Goal: Information Seeking & Learning: Learn about a topic

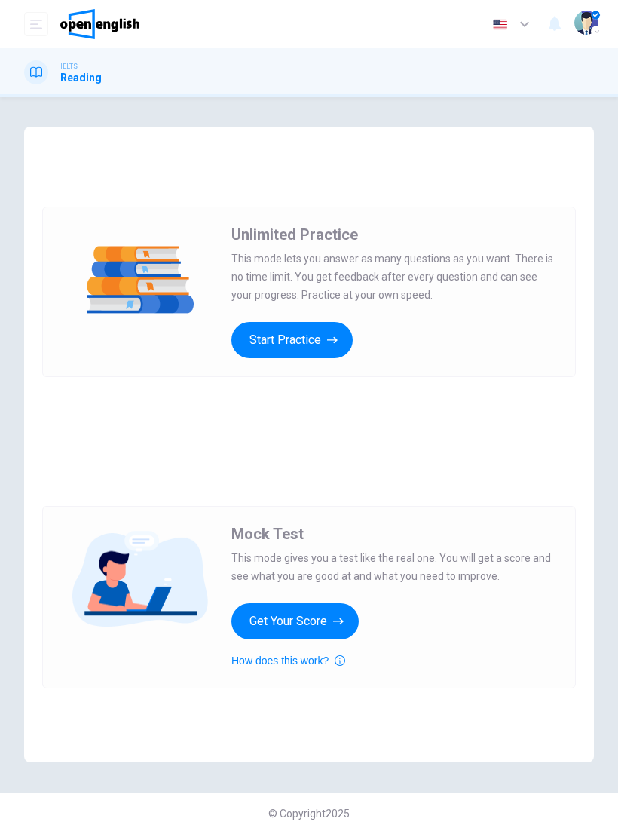
click at [320, 348] on button "Start Practice" at bounding box center [291, 340] width 121 height 36
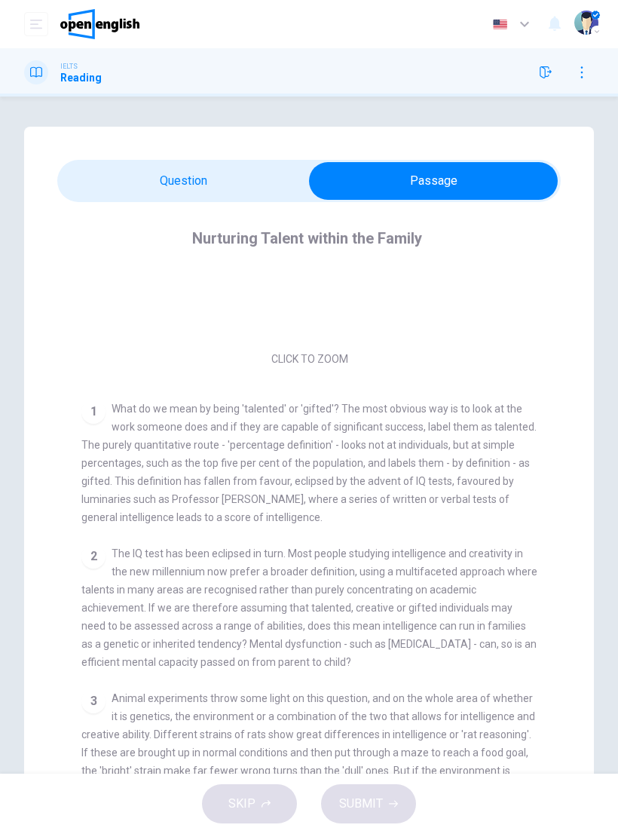
scroll to position [162, 0]
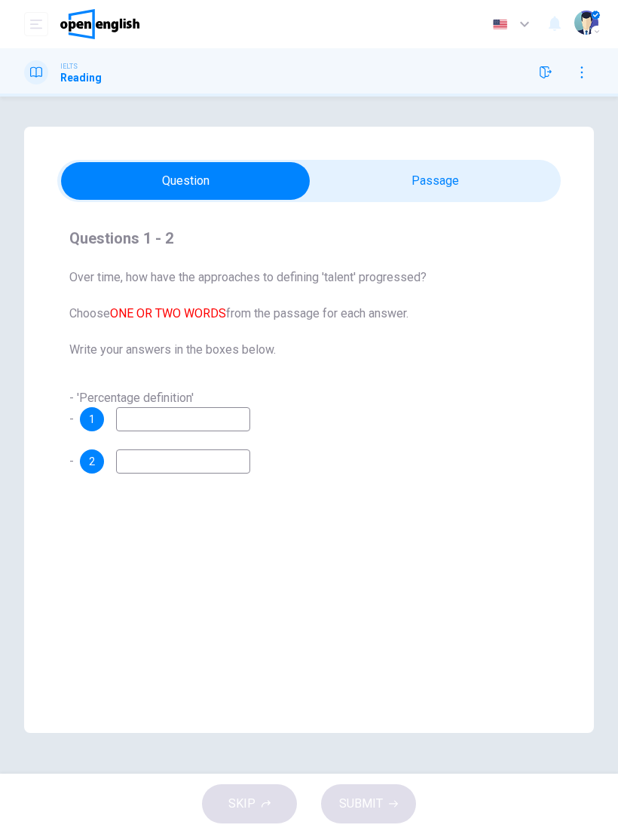
click at [188, 423] on input at bounding box center [183, 419] width 134 height 24
type input "****"
click at [207, 458] on input at bounding box center [183, 461] width 134 height 24
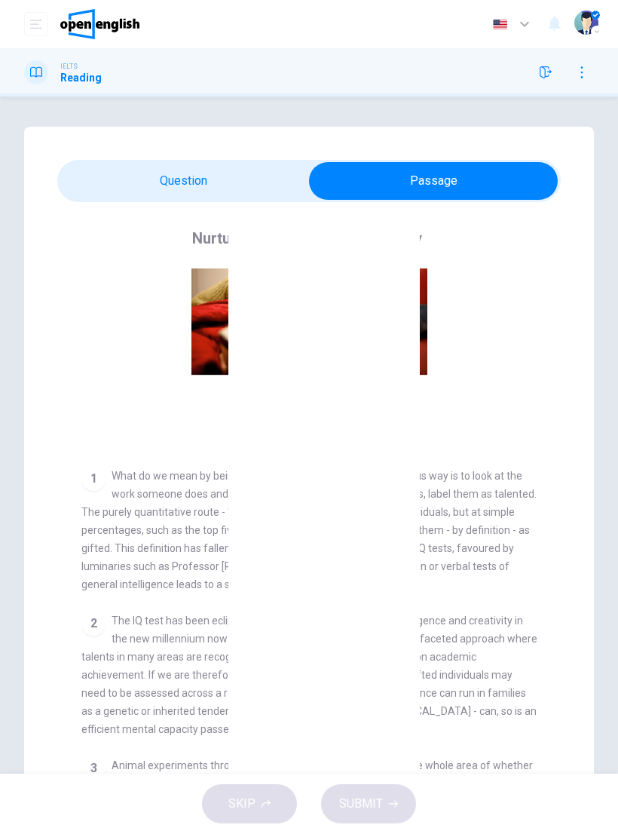
scroll to position [93, 0]
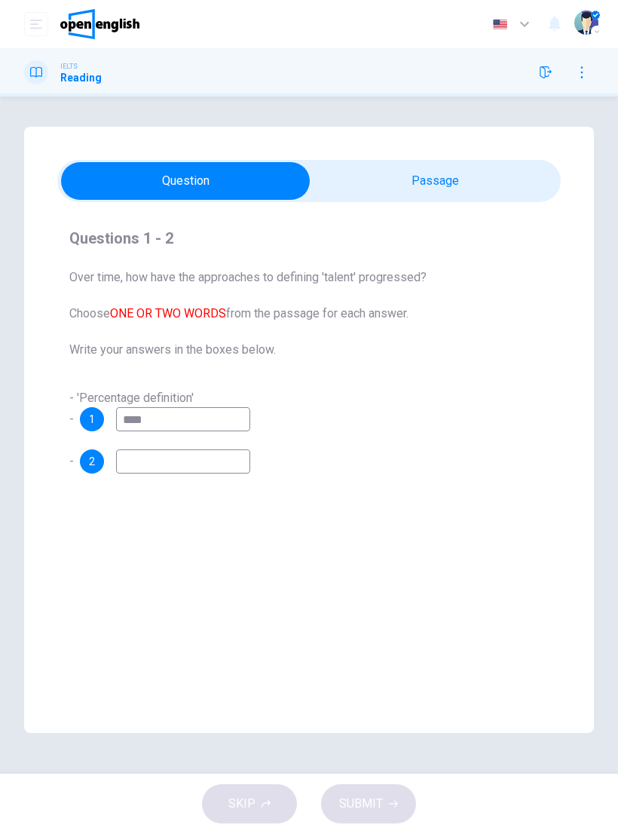
click at [194, 454] on input at bounding box center [183, 461] width 134 height 24
type input "******"
click at [374, 804] on span "SUBMIT" at bounding box center [361, 803] width 44 height 21
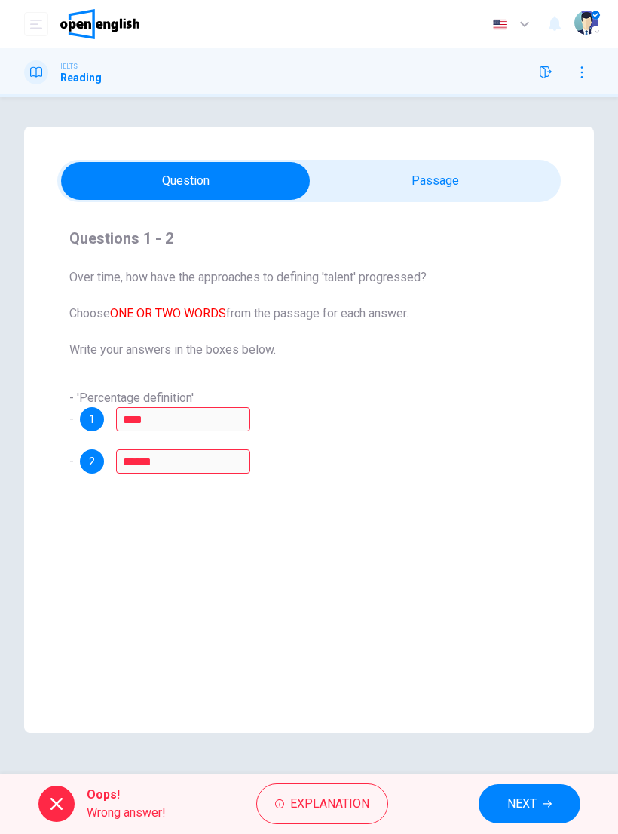
click at [338, 798] on span "Explanation" at bounding box center [329, 803] width 79 height 21
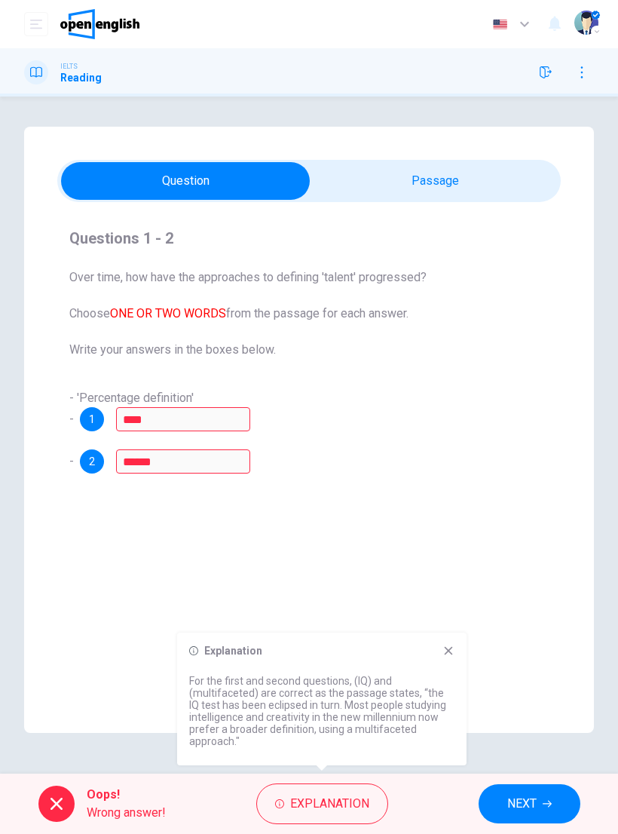
click at [453, 651] on icon at bounding box center [448, 650] width 12 height 12
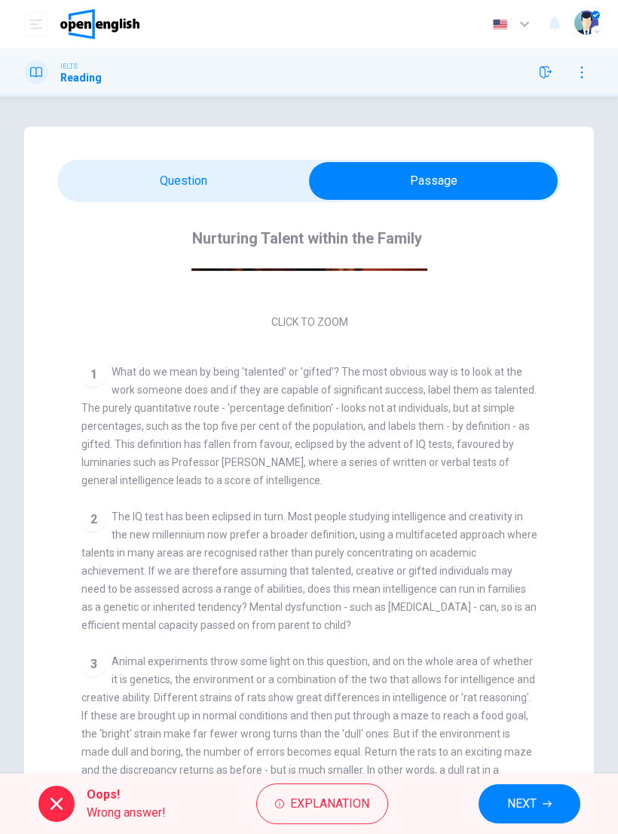
scroll to position [195, 0]
click at [538, 804] on button "NEXT" at bounding box center [530, 803] width 102 height 39
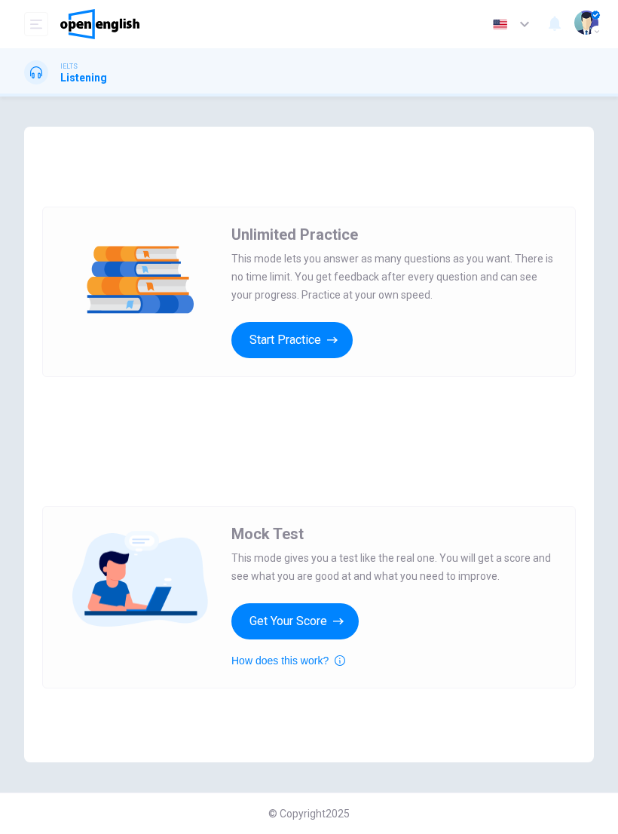
click at [326, 335] on button "Start Practice" at bounding box center [291, 340] width 121 height 36
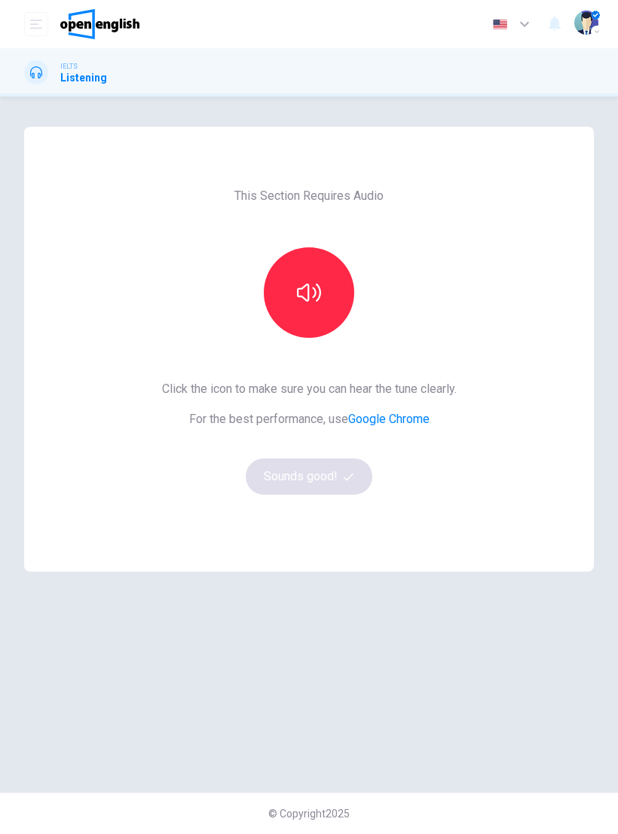
click at [299, 282] on icon "button" at bounding box center [309, 292] width 24 height 24
click at [320, 474] on button "Sounds good!" at bounding box center [309, 476] width 127 height 36
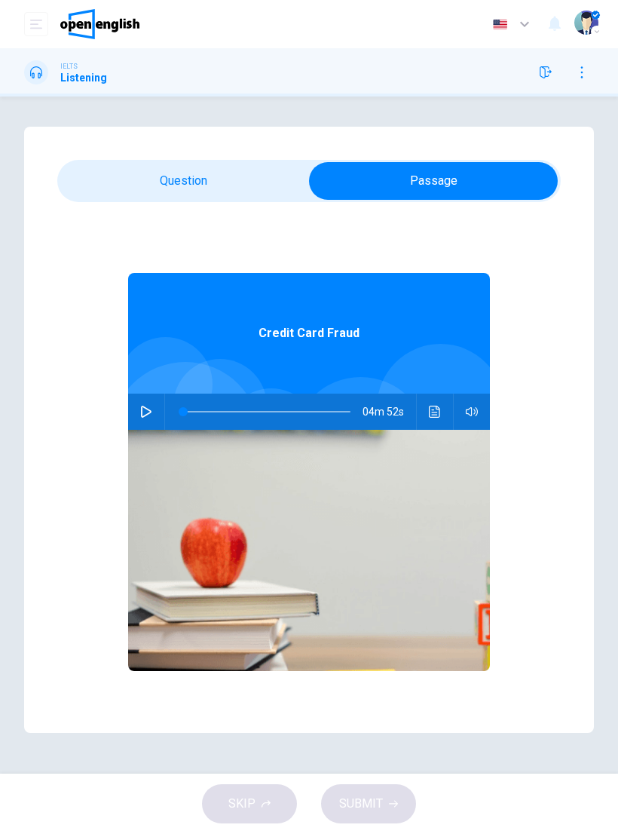
click at [149, 415] on icon "button" at bounding box center [146, 412] width 12 height 12
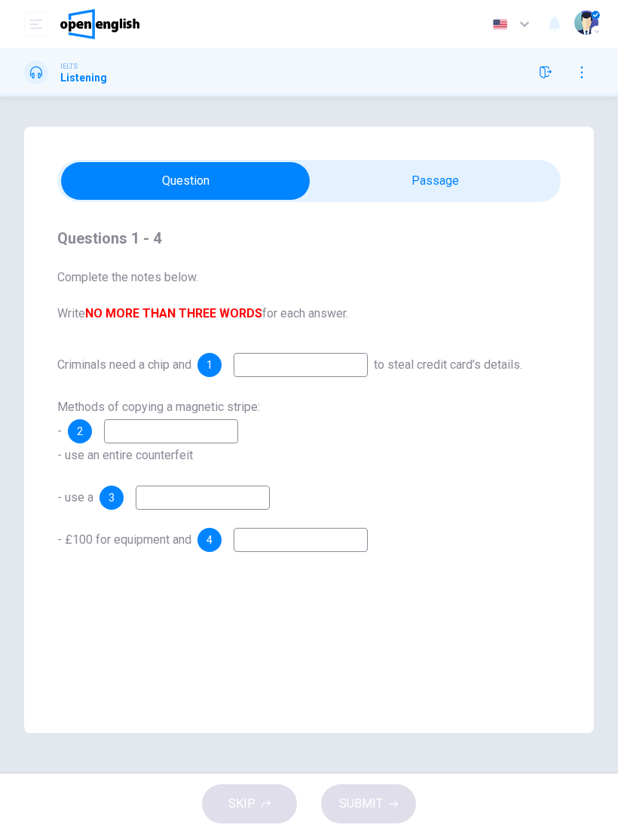
click at [316, 363] on input at bounding box center [301, 365] width 134 height 24
type input "***"
click at [205, 439] on input at bounding box center [171, 431] width 134 height 24
type input "**********"
click at [253, 502] on input at bounding box center [203, 497] width 134 height 24
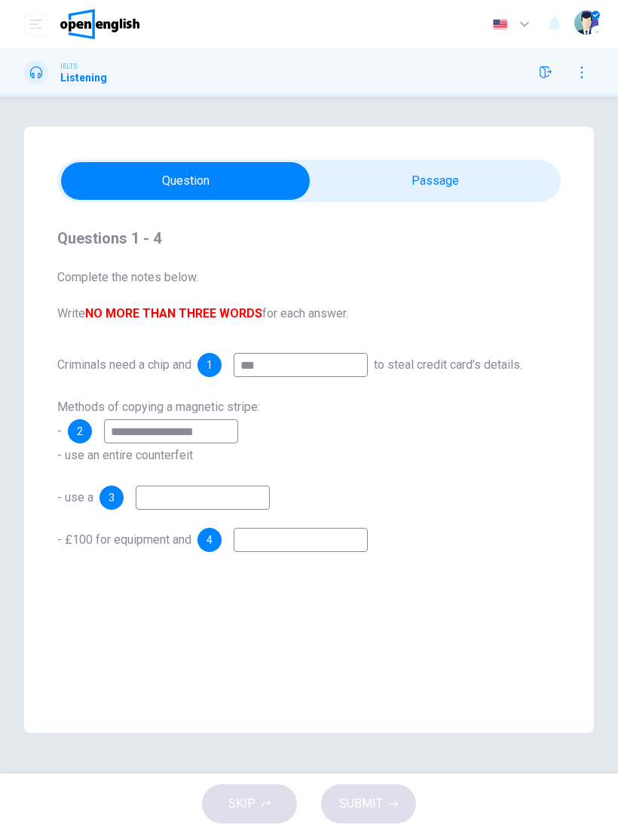
click at [372, 803] on div "SKIP SUBMIT" at bounding box center [309, 803] width 618 height 60
click at [374, 807] on div "SKIP SUBMIT" at bounding box center [309, 803] width 618 height 60
click at [224, 502] on input at bounding box center [203, 497] width 134 height 24
click at [271, 803] on div "SKIP SUBMIT" at bounding box center [309, 803] width 618 height 60
click at [200, 508] on input at bounding box center [203, 497] width 134 height 24
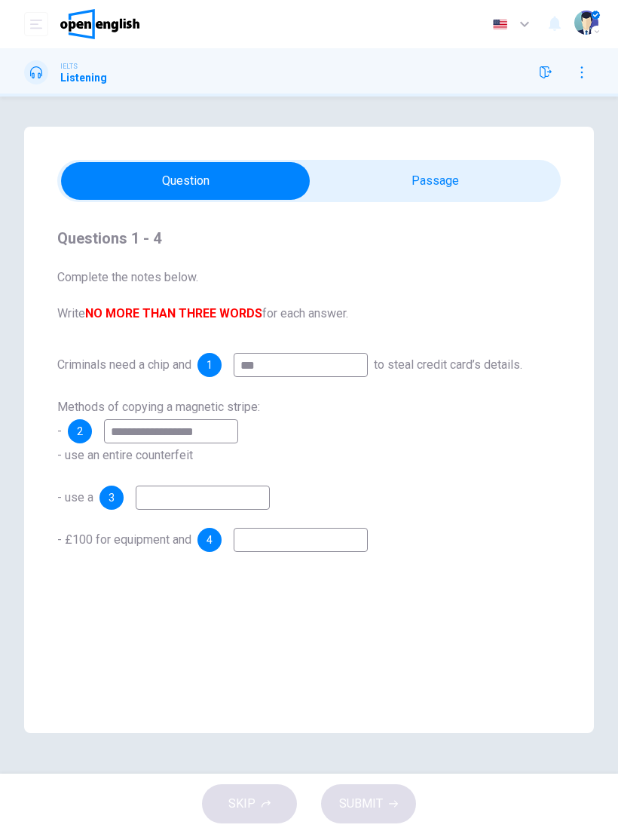
click at [120, 503] on div "3" at bounding box center [112, 497] width 24 height 24
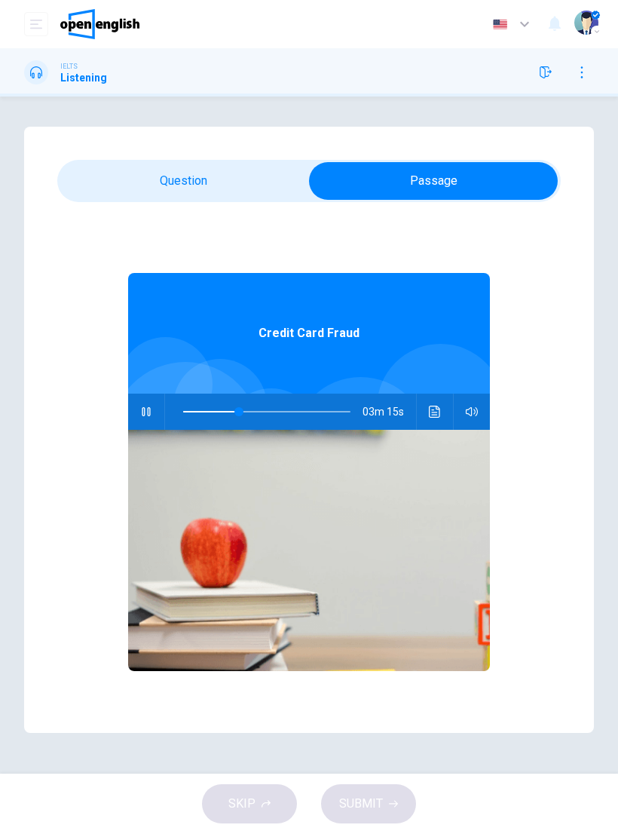
click at [142, 418] on button "button" at bounding box center [146, 411] width 24 height 36
click at [439, 397] on button "Click to see the audio transcription" at bounding box center [435, 411] width 24 height 36
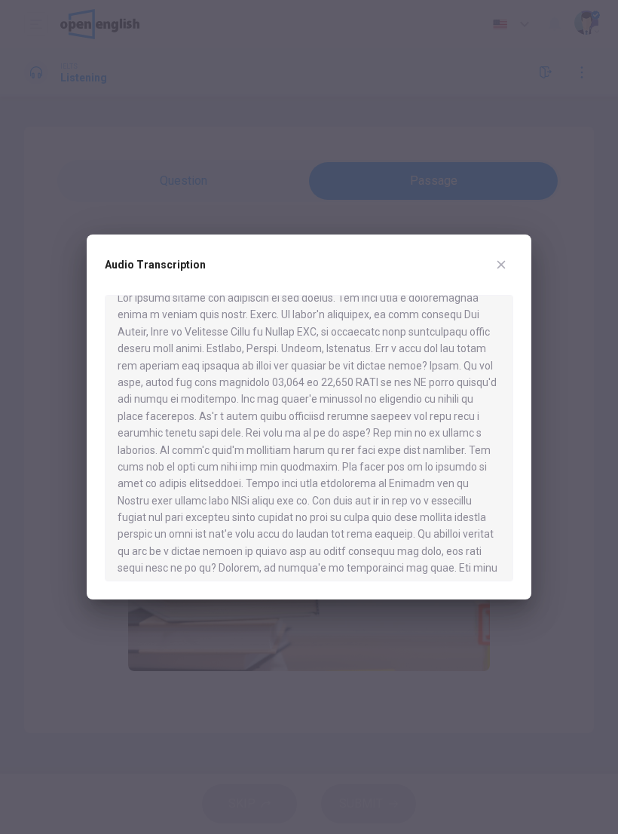
scroll to position [20, 0]
click at [502, 265] on icon "button" at bounding box center [502, 265] width 8 height 8
type input "**"
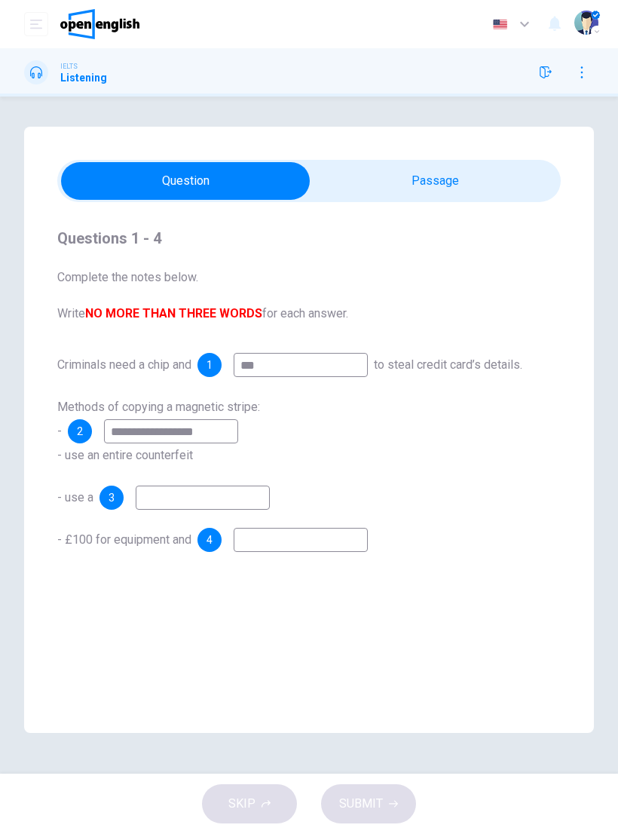
click at [287, 539] on input at bounding box center [301, 540] width 134 height 24
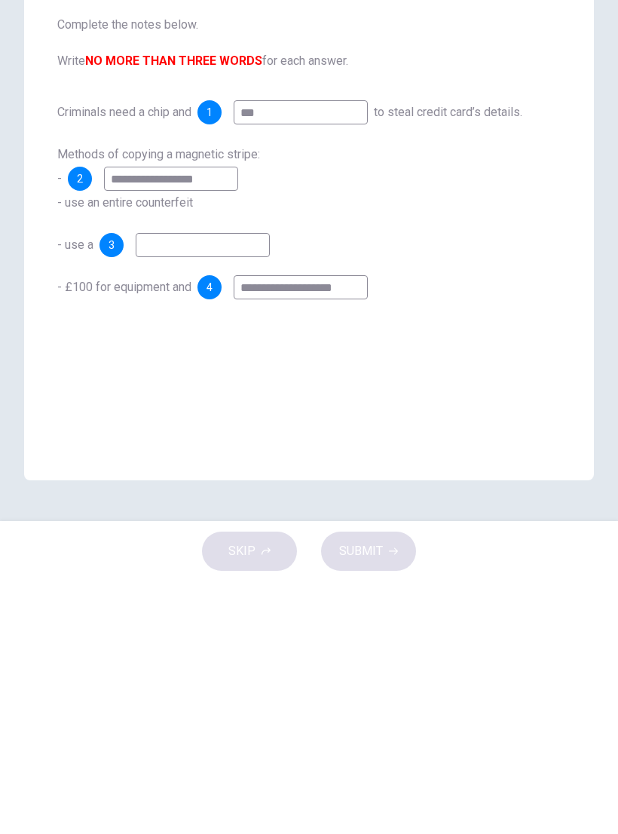
type input "**********"
click at [237, 485] on input at bounding box center [203, 497] width 134 height 24
type input "*"
click at [379, 793] on span "SUBMIT" at bounding box center [361, 803] width 44 height 21
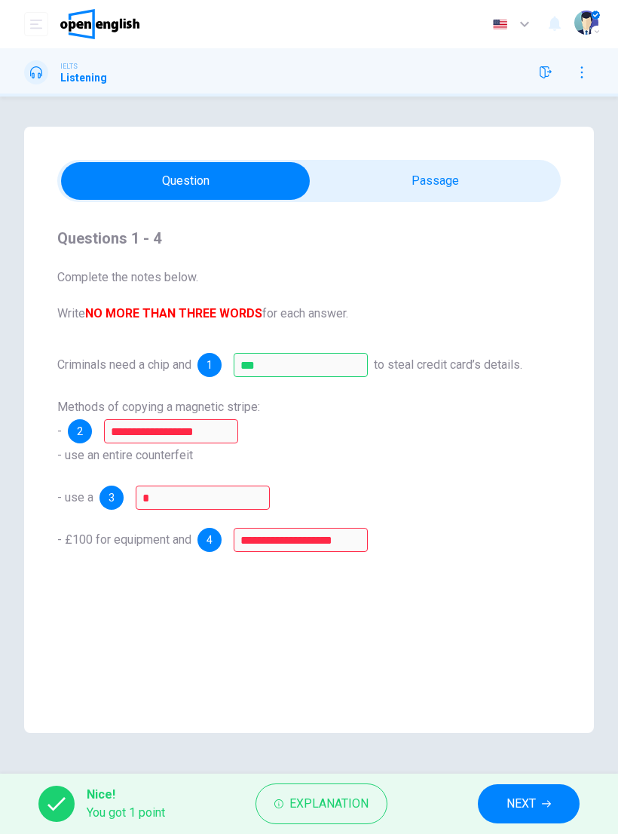
click at [329, 807] on span "Explanation" at bounding box center [328, 803] width 79 height 21
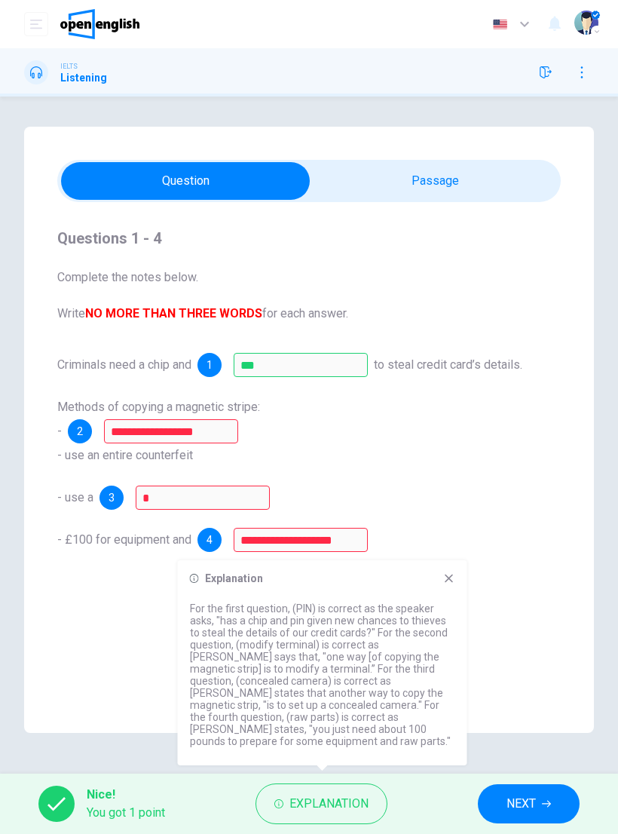
click at [452, 584] on icon at bounding box center [449, 578] width 12 height 12
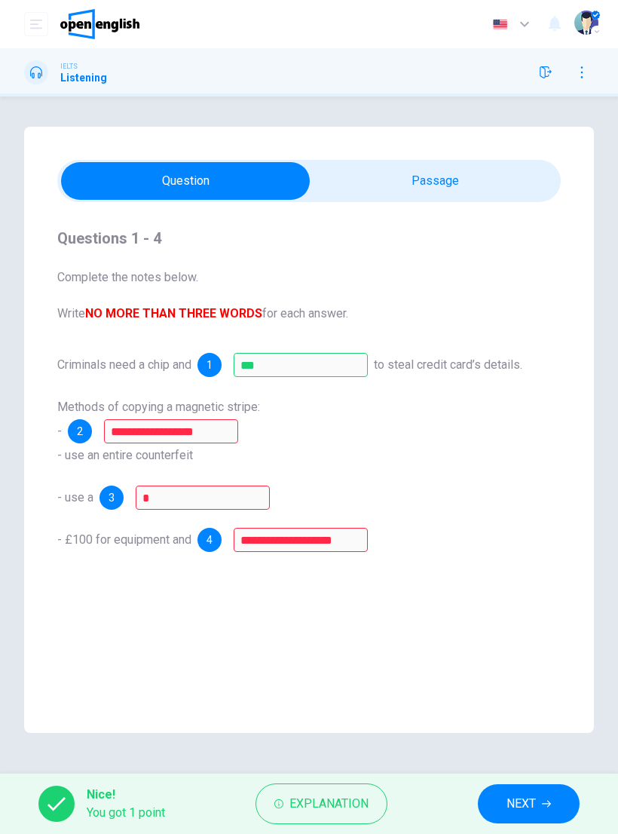
click at [517, 809] on span "NEXT" at bounding box center [521, 803] width 29 height 21
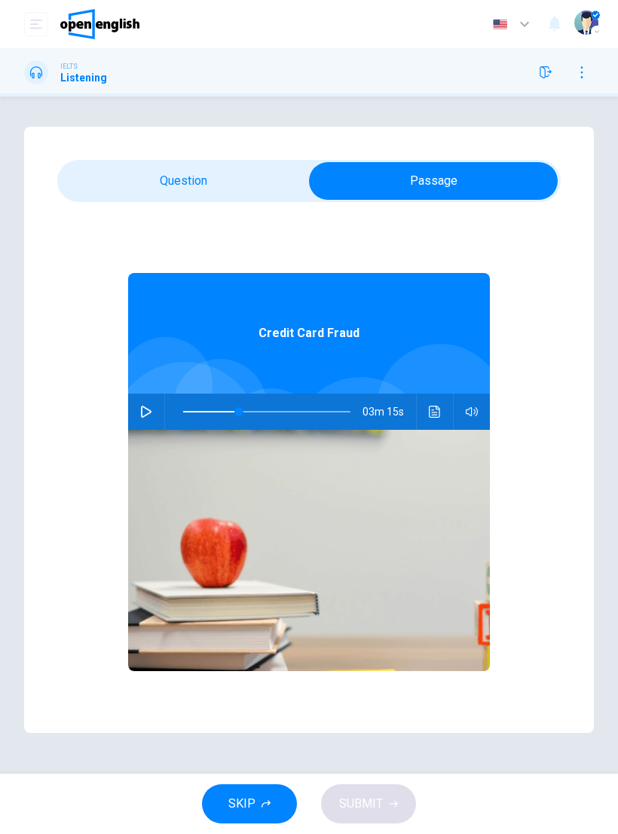
click at [144, 419] on button "button" at bounding box center [146, 411] width 24 height 36
type input "**"
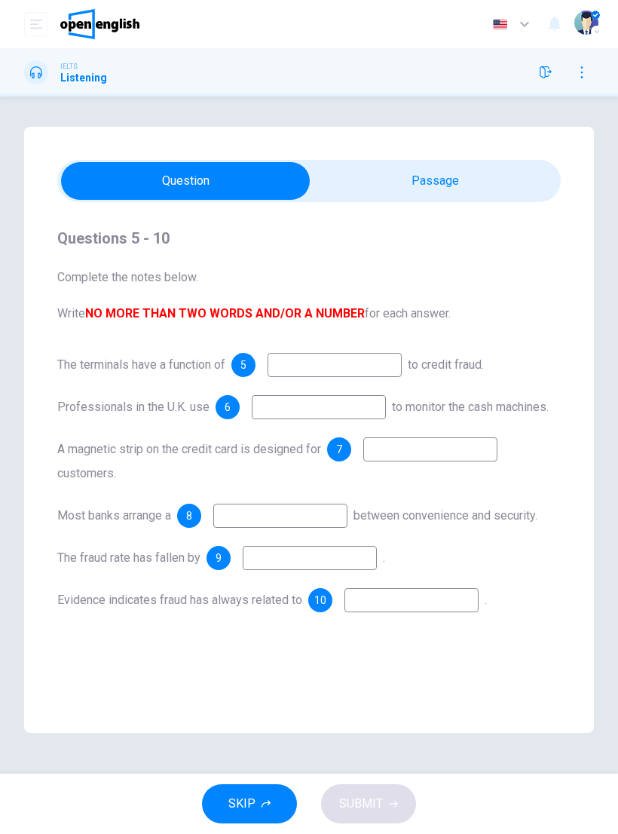
click at [359, 360] on input at bounding box center [335, 365] width 134 height 24
type input "**********"
click at [308, 409] on input at bounding box center [319, 407] width 134 height 24
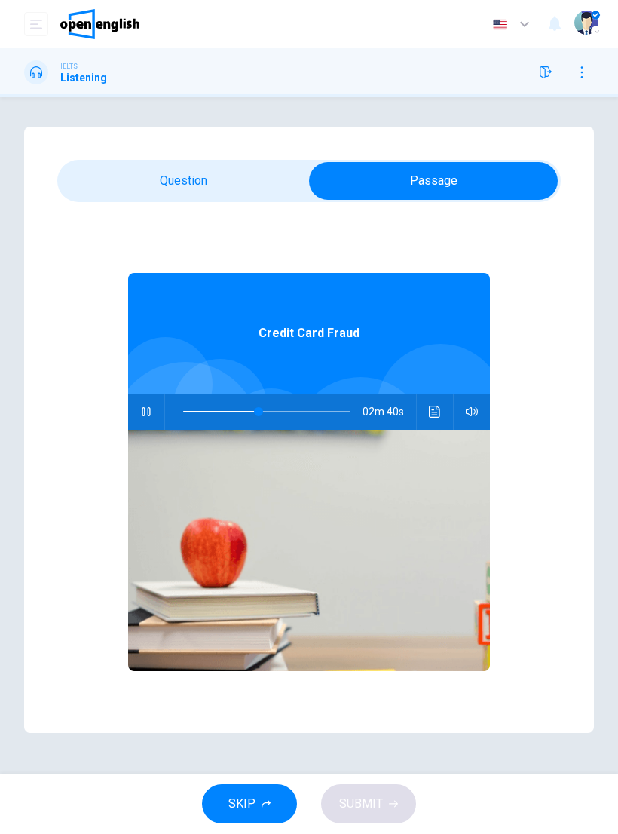
click at [438, 411] on icon "Click to see the audio transcription" at bounding box center [435, 412] width 12 height 12
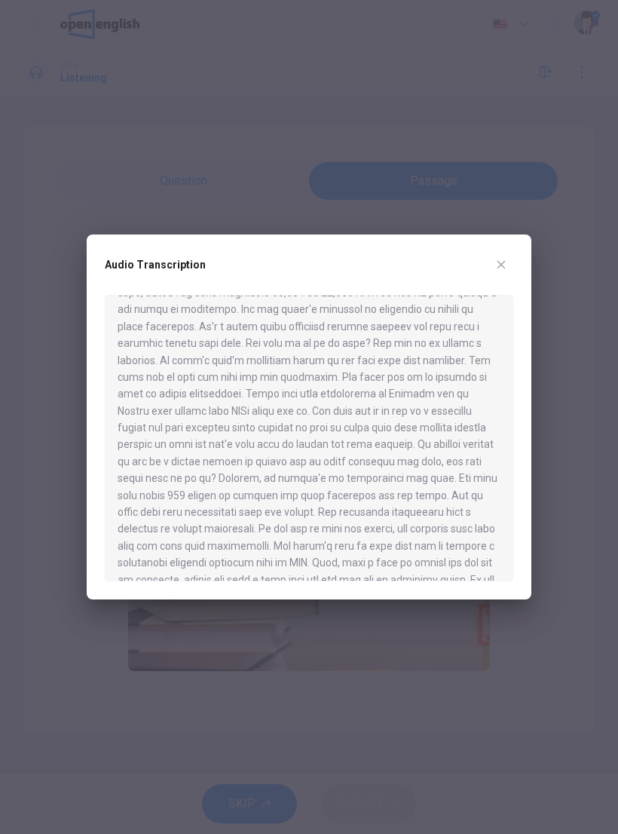
scroll to position [109, 0]
click at [507, 271] on button "button" at bounding box center [501, 265] width 24 height 24
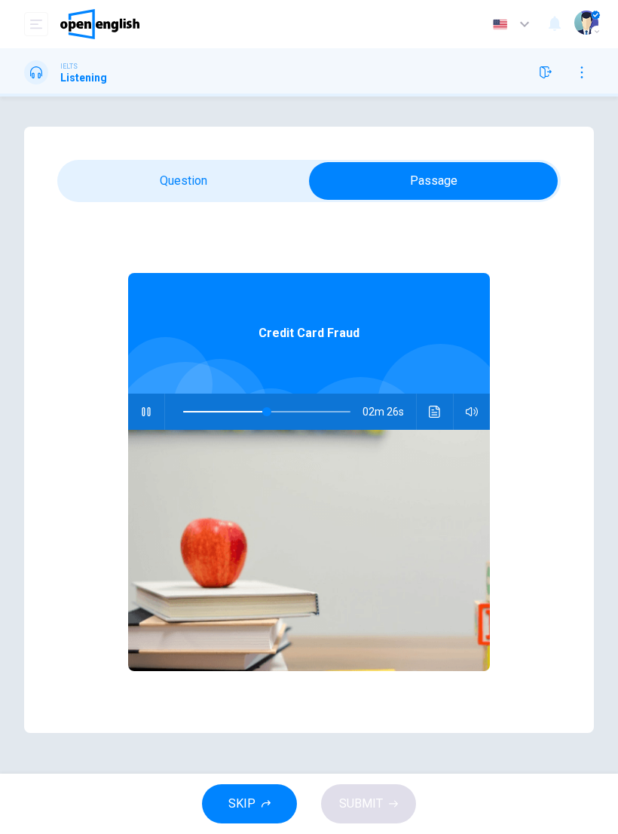
click at [142, 410] on icon "button" at bounding box center [146, 412] width 12 height 12
type input "**"
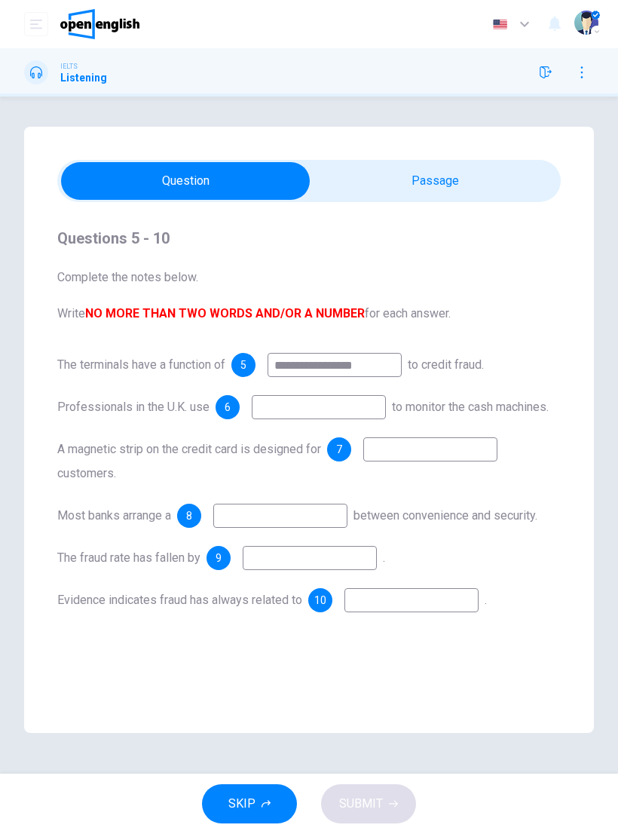
click at [390, 362] on input "**********" at bounding box center [335, 365] width 134 height 24
click at [366, 368] on input "**********" at bounding box center [335, 365] width 134 height 24
type input "**********"
click at [340, 407] on input at bounding box center [319, 407] width 134 height 24
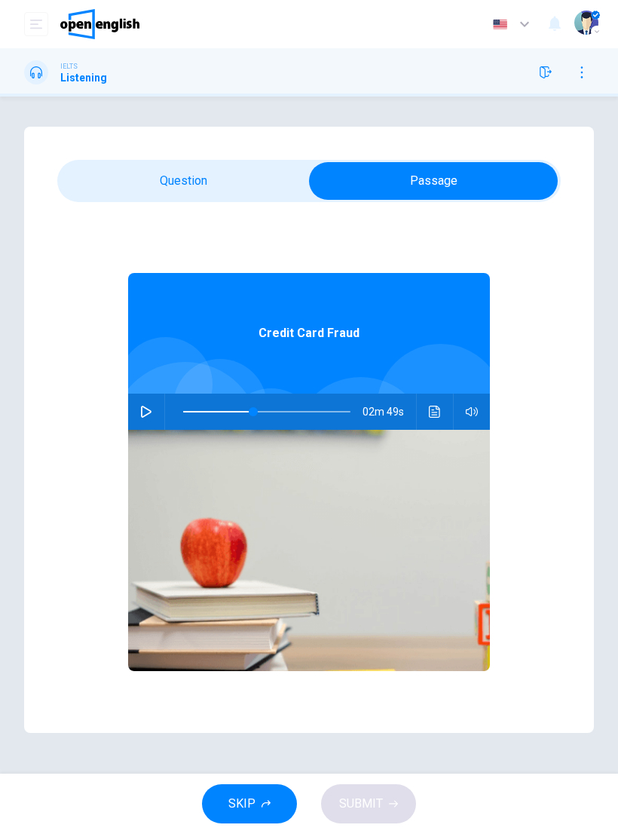
click at [151, 418] on button "button" at bounding box center [146, 411] width 24 height 36
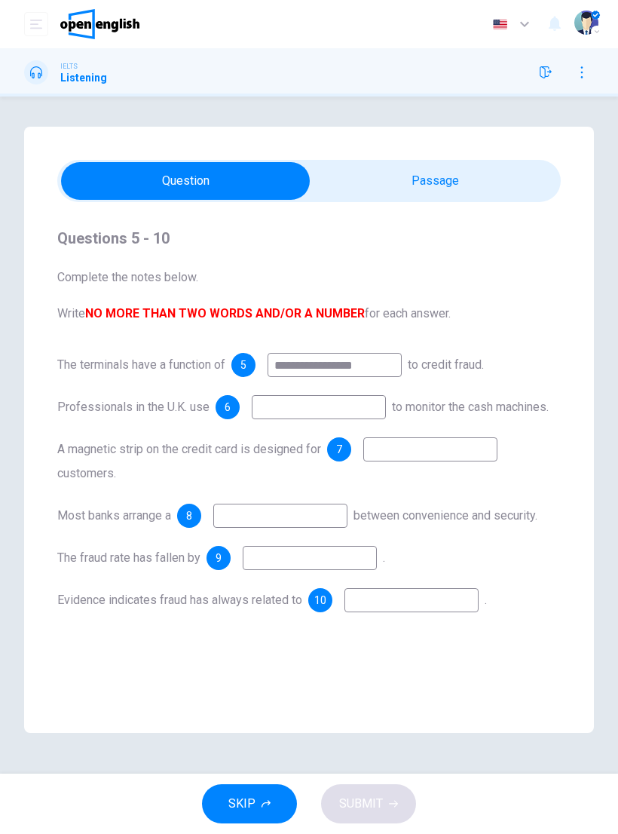
click at [312, 404] on input at bounding box center [319, 407] width 134 height 24
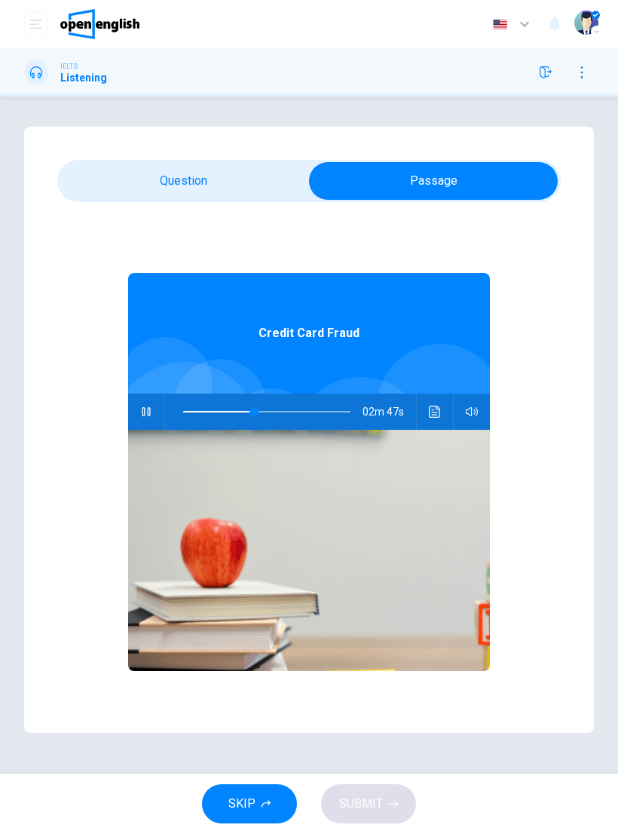
click at [438, 413] on icon "Click to see the audio transcription" at bounding box center [435, 412] width 12 height 12
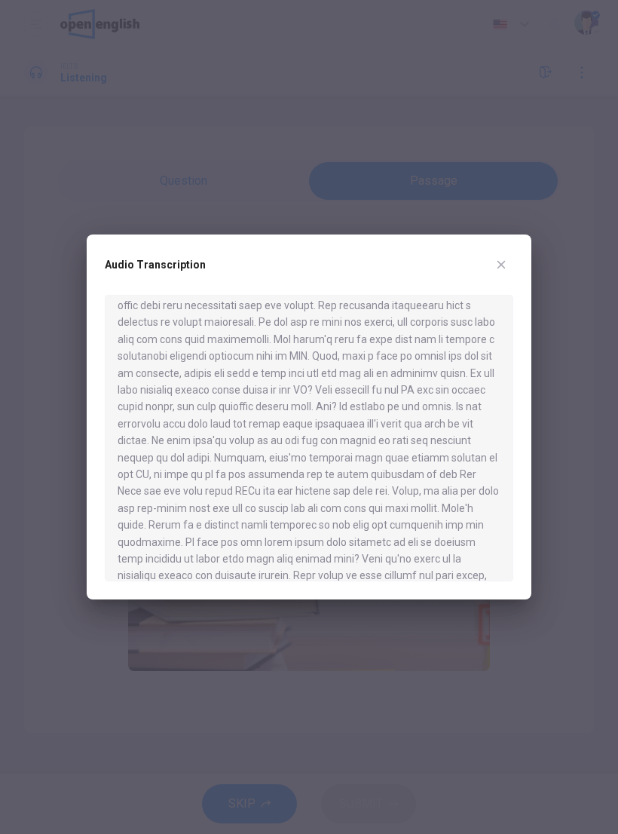
scroll to position [315, 0]
click at [508, 271] on button "button" at bounding box center [501, 265] width 24 height 24
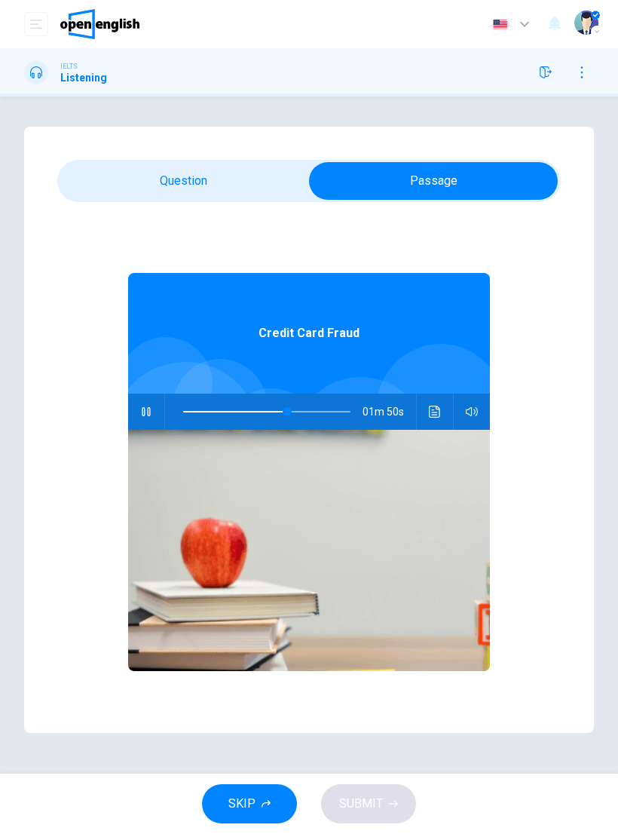
type input "**"
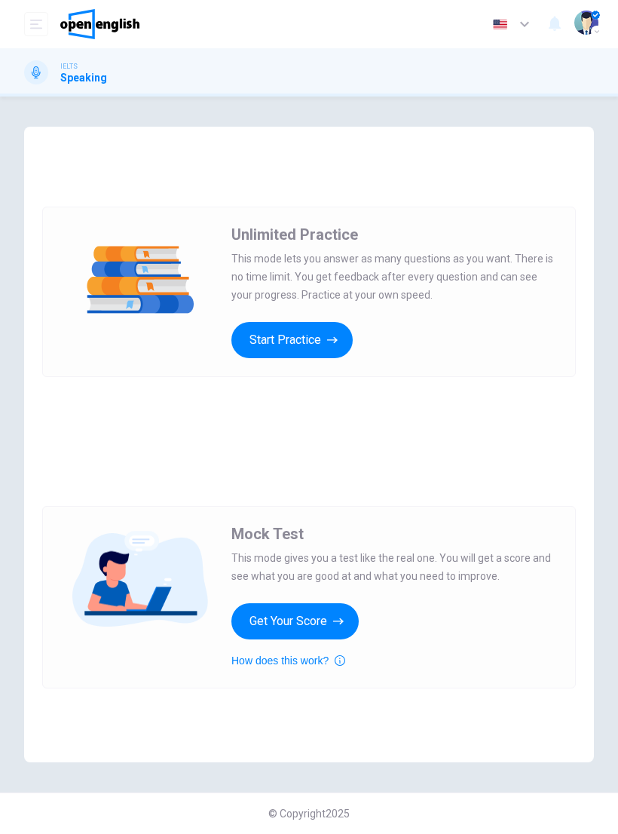
click at [311, 350] on button "Start Practice" at bounding box center [291, 340] width 121 height 36
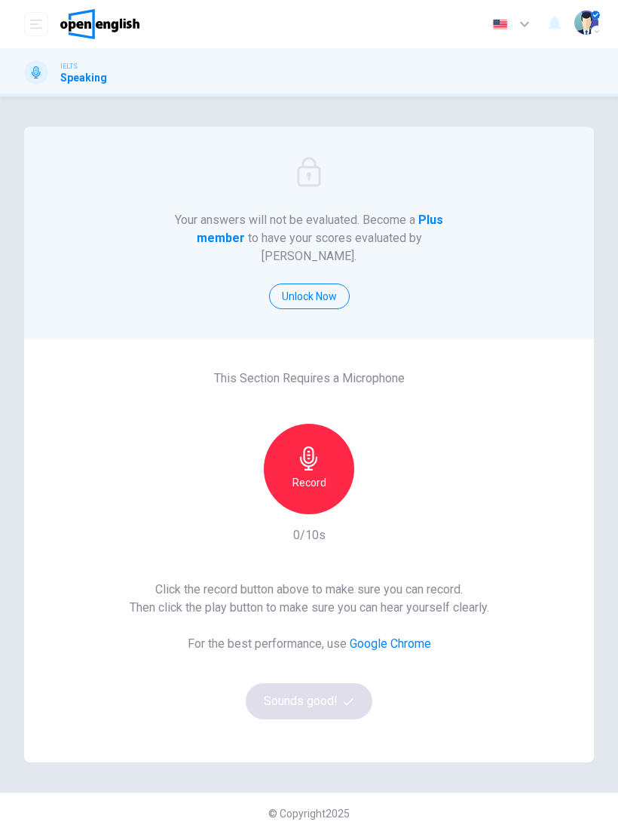
click at [326, 447] on div "Record" at bounding box center [309, 469] width 90 height 90
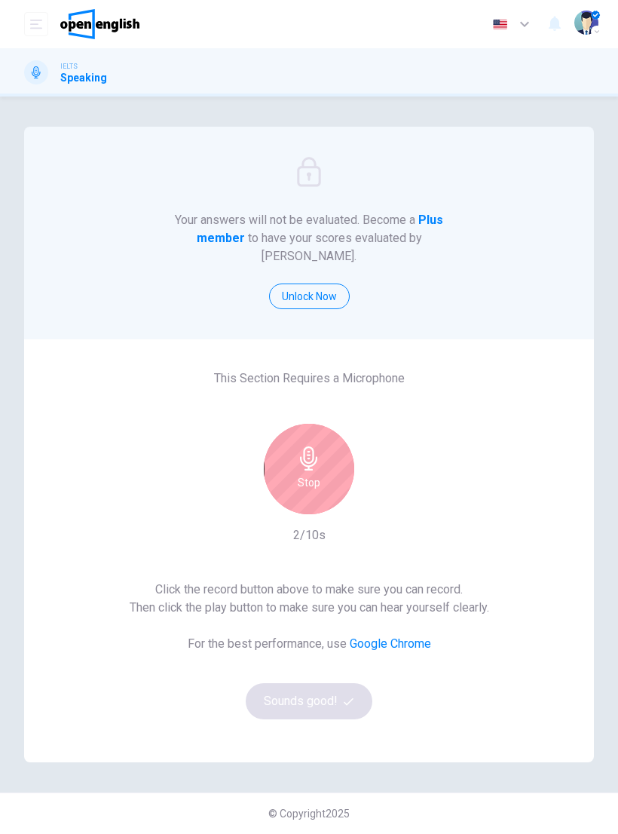
click at [323, 443] on div "Stop" at bounding box center [309, 469] width 90 height 90
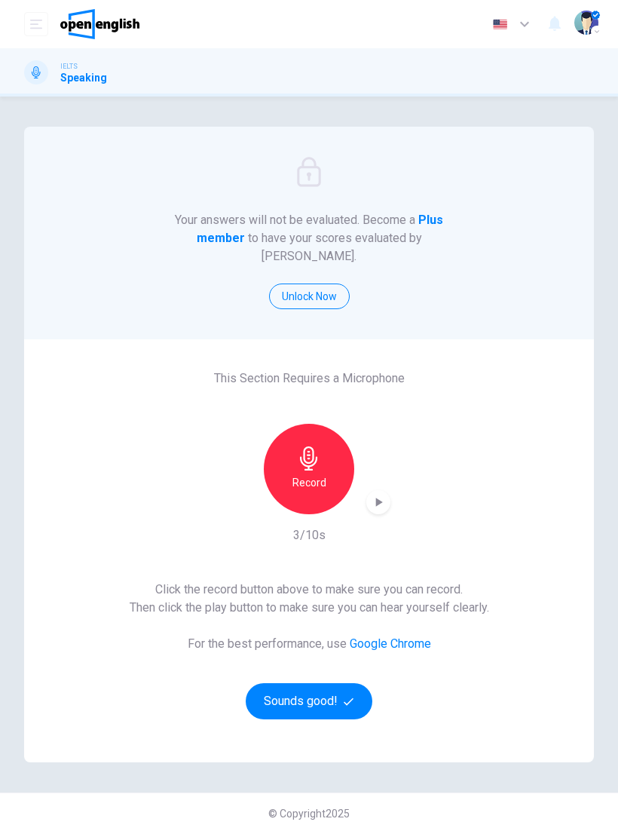
click at [322, 473] on h6 "Record" at bounding box center [309, 482] width 34 height 18
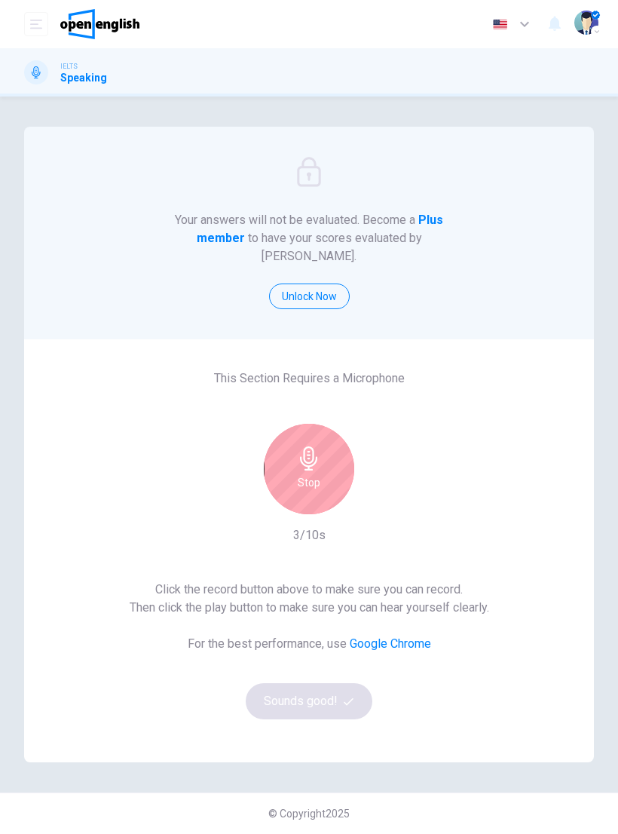
click at [321, 463] on div "Stop" at bounding box center [309, 469] width 90 height 90
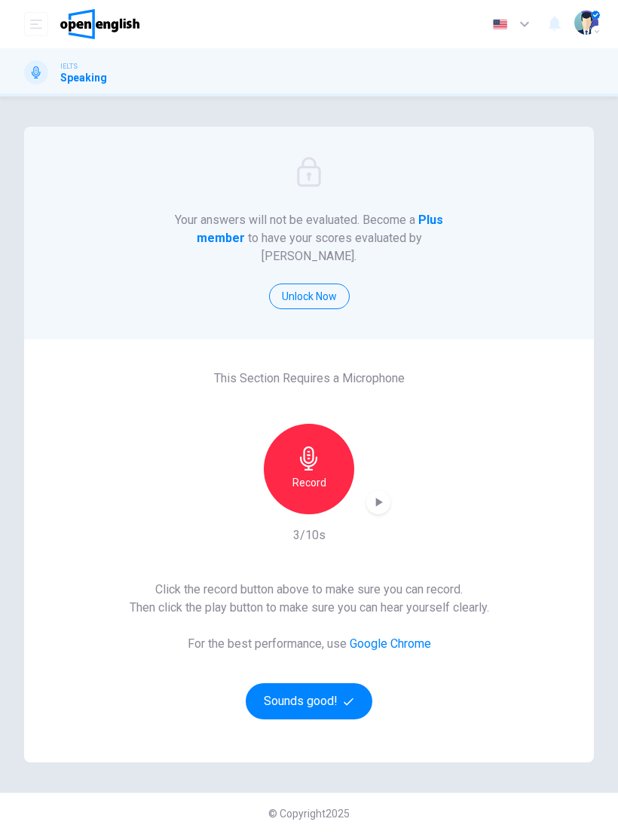
click at [381, 494] on icon "button" at bounding box center [378, 501] width 15 height 15
click at [384, 494] on icon "button" at bounding box center [378, 501] width 15 height 15
click at [314, 475] on div "Record" at bounding box center [309, 469] width 90 height 90
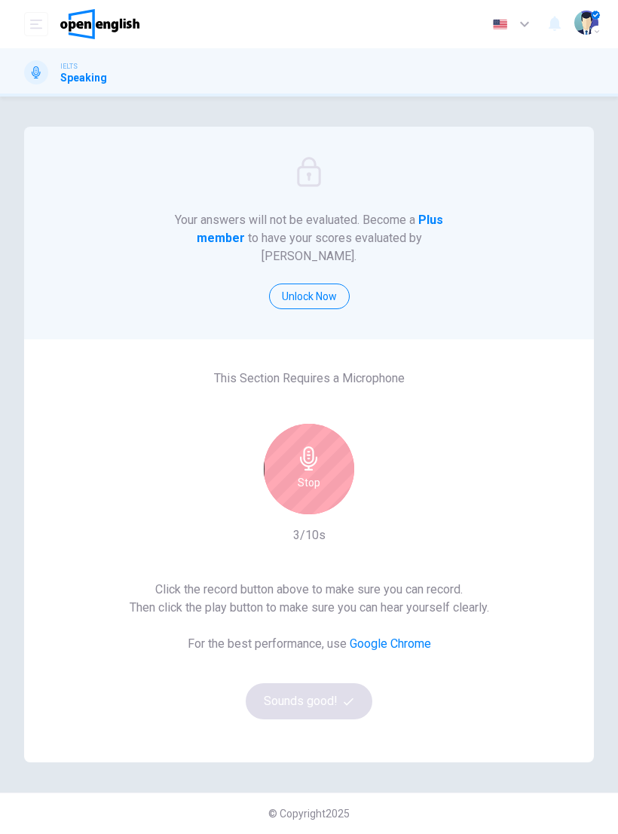
click at [318, 473] on h6 "Stop" at bounding box center [309, 482] width 23 height 18
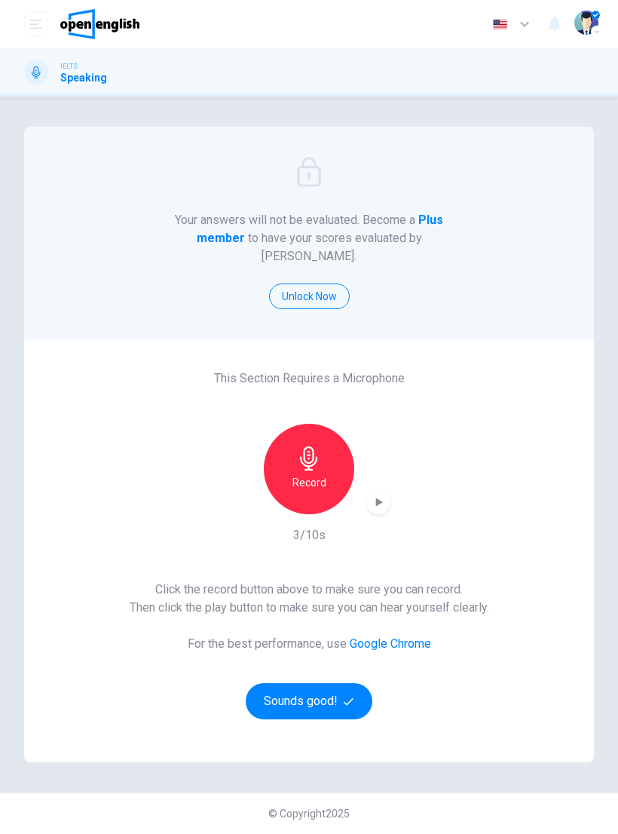
click at [377, 498] on icon "button" at bounding box center [379, 502] width 7 height 9
click at [330, 466] on div "Record" at bounding box center [309, 469] width 90 height 90
click at [380, 494] on icon "button" at bounding box center [378, 501] width 15 height 15
click at [304, 692] on button "Sounds good!" at bounding box center [309, 701] width 127 height 36
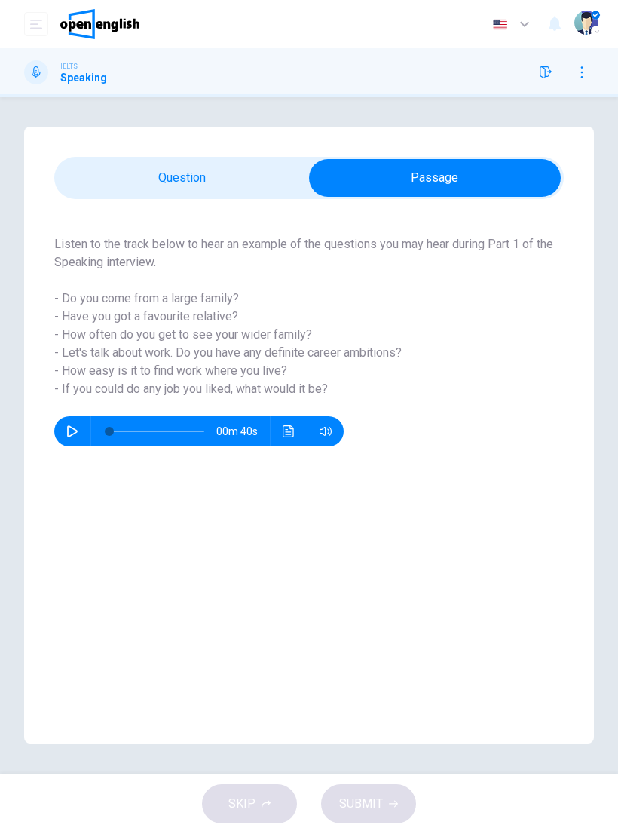
click at [71, 427] on icon "button" at bounding box center [72, 431] width 11 height 12
click at [68, 432] on icon "button" at bounding box center [72, 431] width 12 height 12
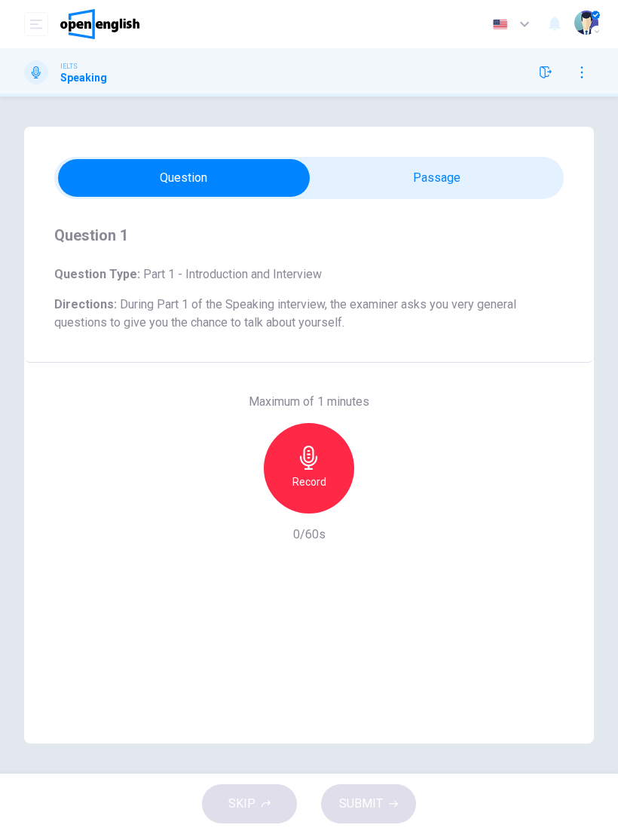
click at [311, 476] on h6 "Record" at bounding box center [309, 482] width 34 height 18
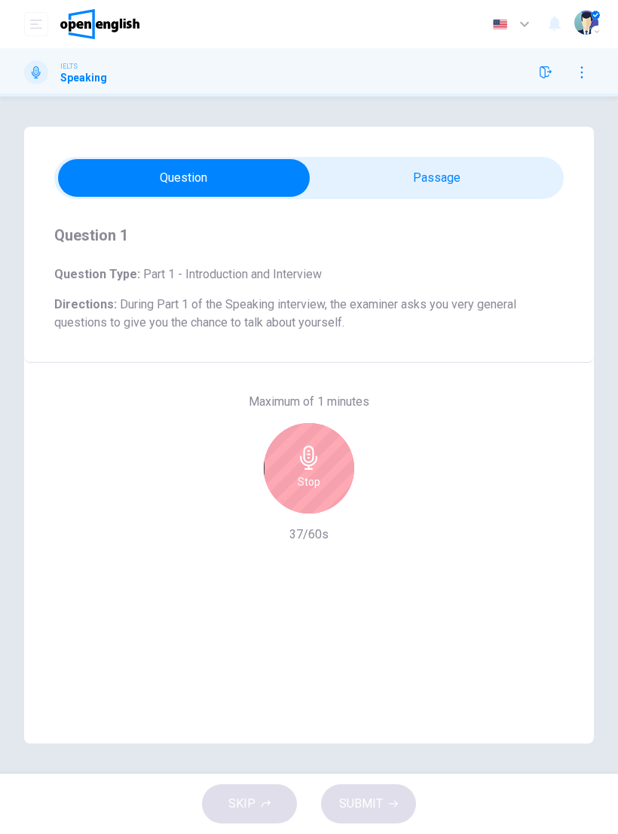
click at [296, 454] on div "Stop" at bounding box center [309, 468] width 90 height 90
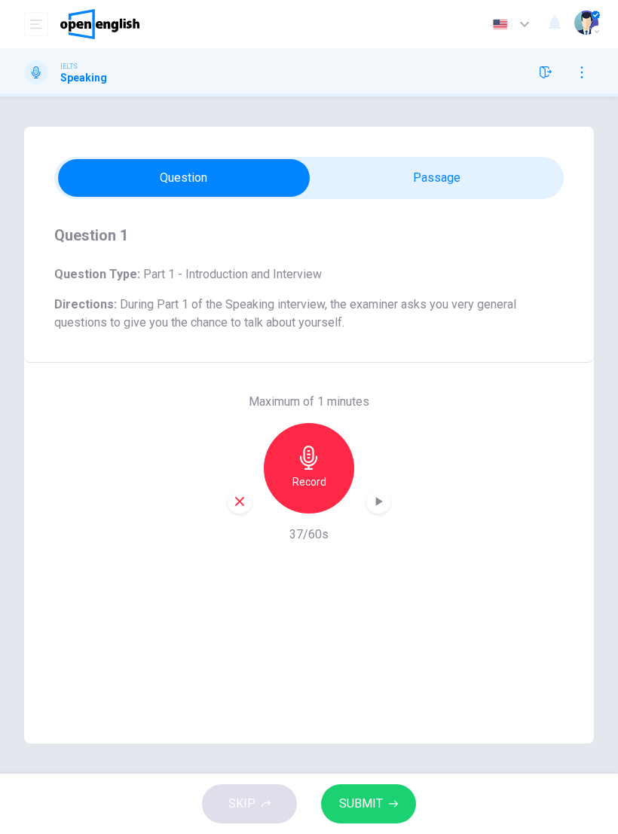
type input "**"
click at [319, 468] on icon "button" at bounding box center [309, 457] width 24 height 24
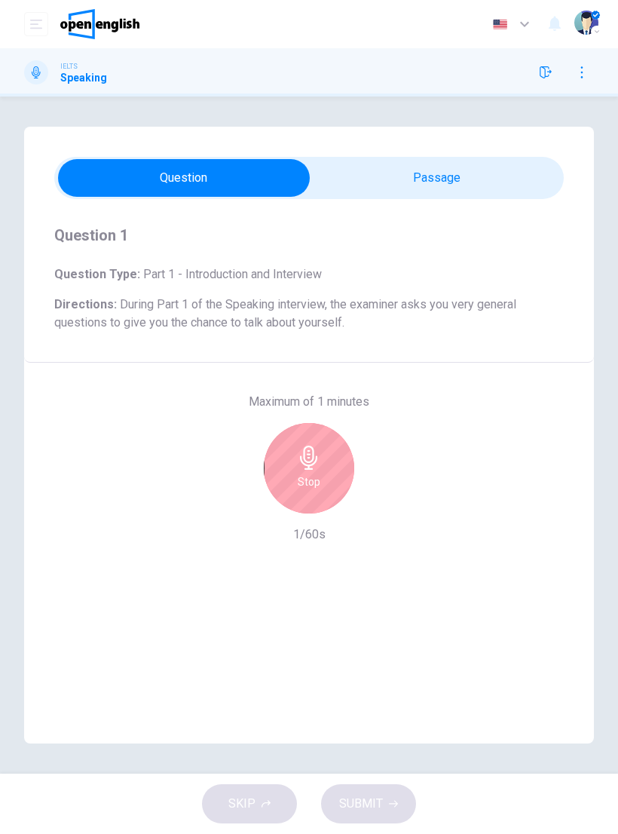
click at [314, 455] on icon "button" at bounding box center [308, 457] width 17 height 24
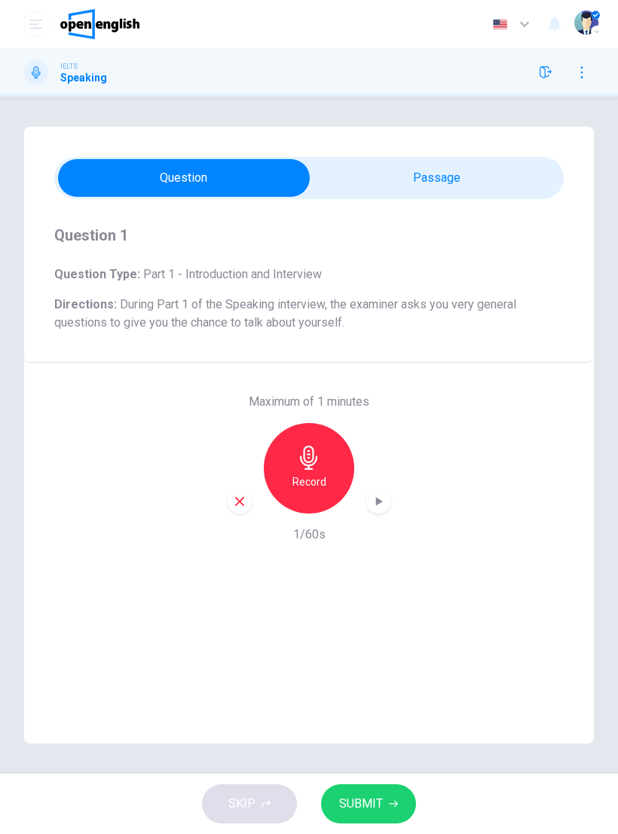
click at [230, 495] on div "button" at bounding box center [240, 501] width 24 height 24
click at [316, 463] on icon "button" at bounding box center [309, 457] width 24 height 24
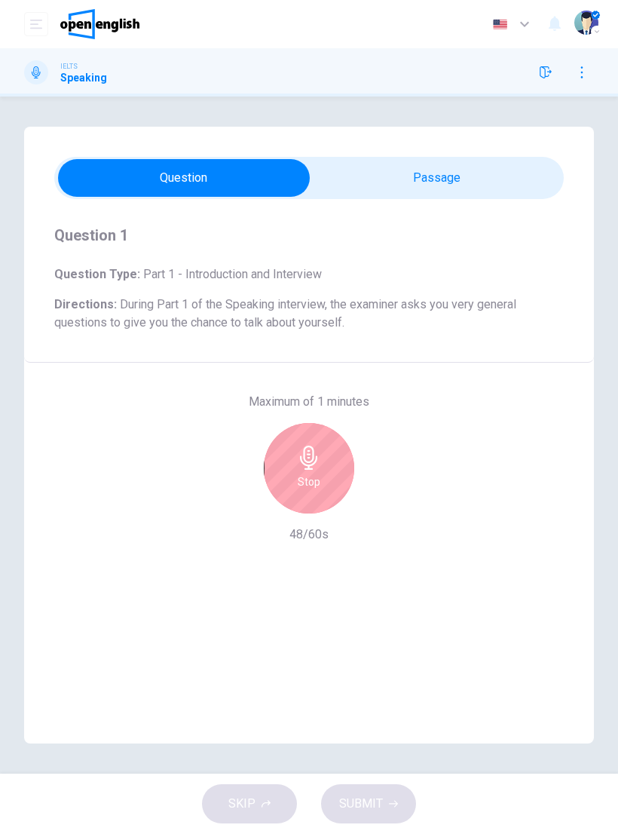
click at [310, 478] on h6 "Stop" at bounding box center [309, 482] width 23 height 18
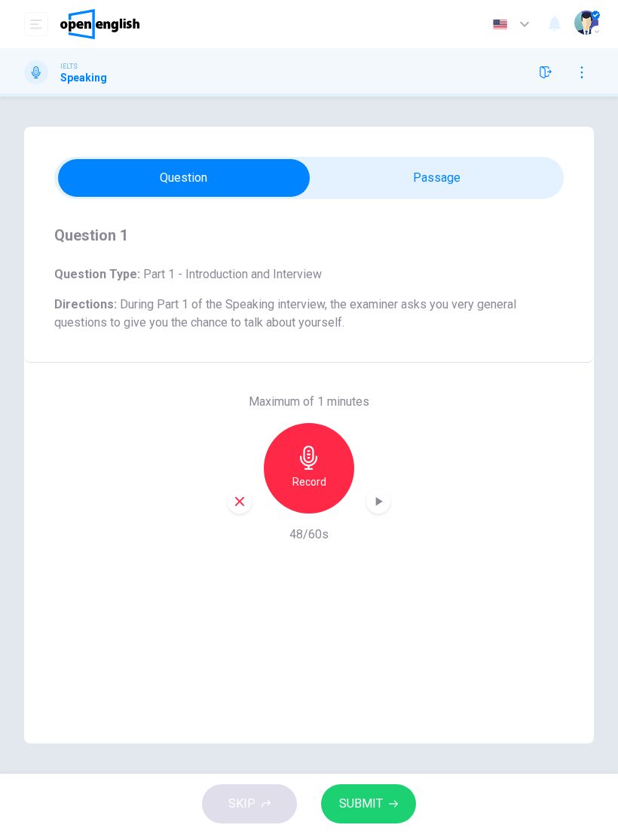
click at [372, 797] on span "SUBMIT" at bounding box center [361, 803] width 44 height 21
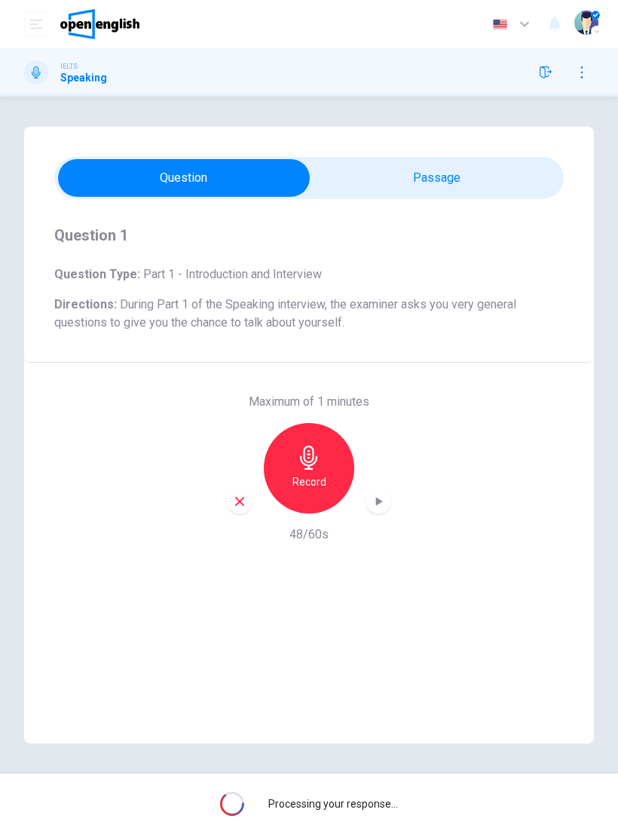
click at [292, 575] on div "Question 1 Question Type : Part 1 - Introduction and Interview Directions : Dur…" at bounding box center [309, 471] width 570 height 544
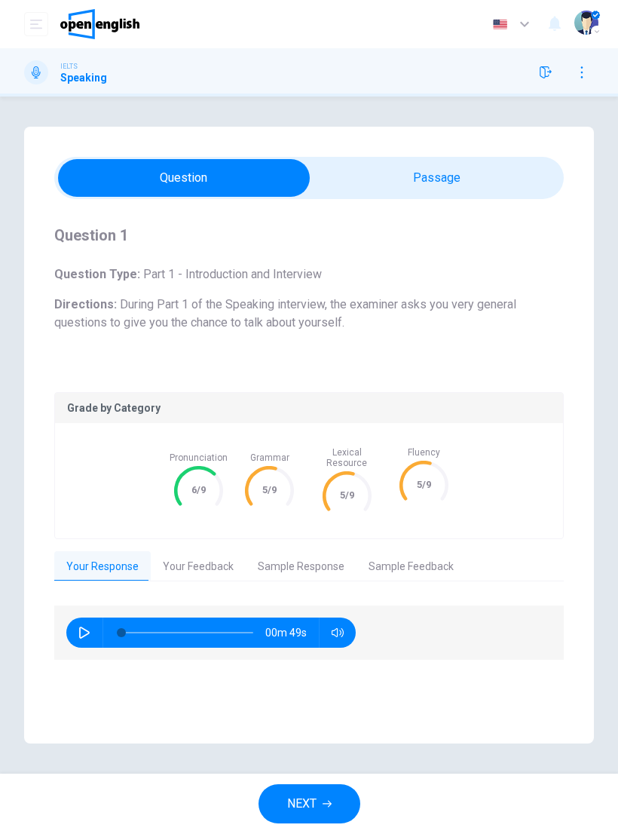
click at [84, 626] on icon "button" at bounding box center [84, 632] width 12 height 12
click at [88, 628] on icon "button" at bounding box center [84, 632] width 8 height 9
type input "*"
click at [206, 551] on button "Your Feedback" at bounding box center [198, 567] width 95 height 32
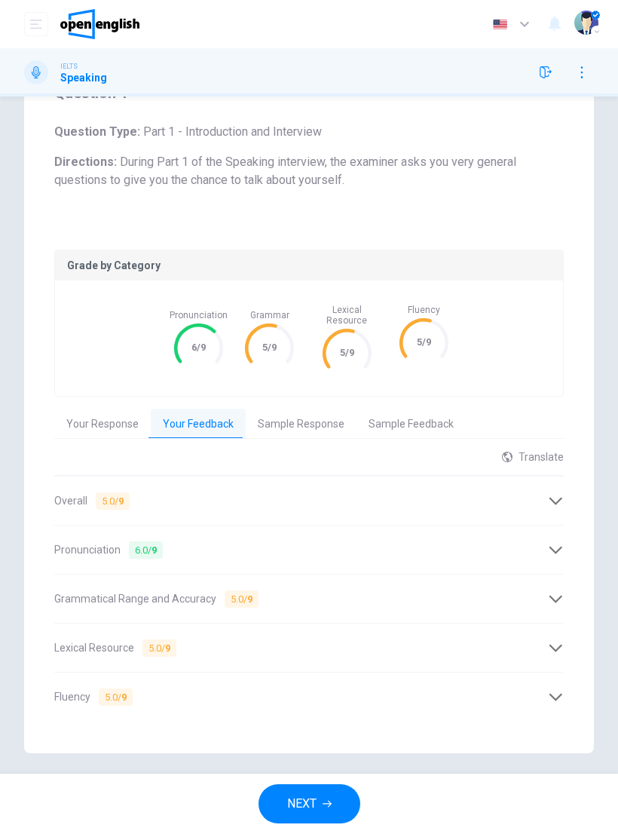
scroll to position [142, 0]
click at [530, 452] on div "Translate" at bounding box center [533, 458] width 62 height 12
click at [547, 487] on body "This site uses cookies, as explained in our Privacy Policy . If you agree to th…" at bounding box center [309, 417] width 618 height 834
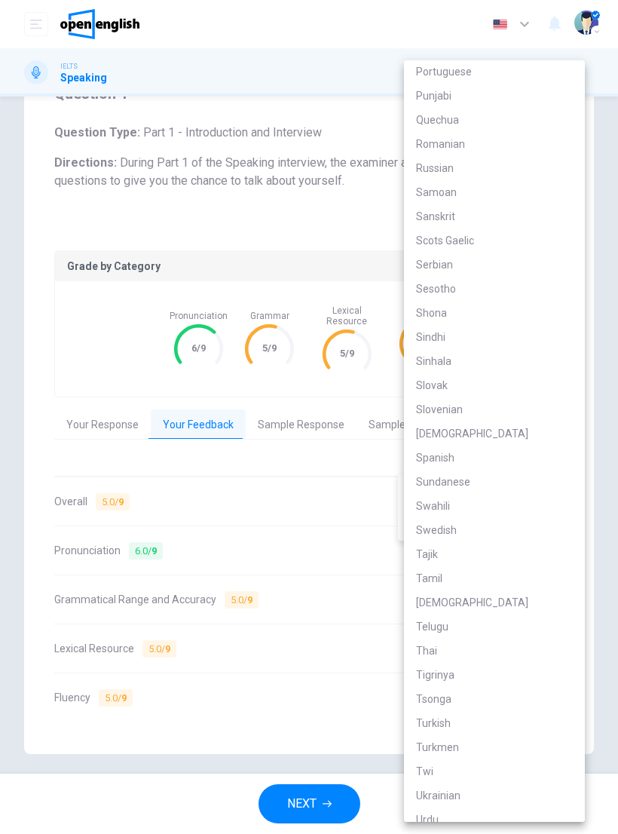
scroll to position [2351, 0]
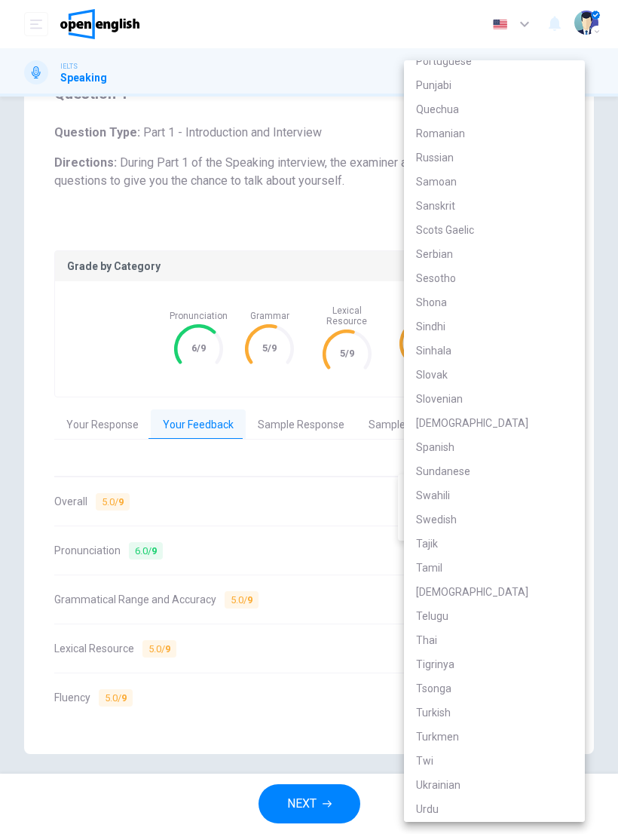
click at [442, 712] on li "Turkish" at bounding box center [494, 712] width 181 height 24
type input "**"
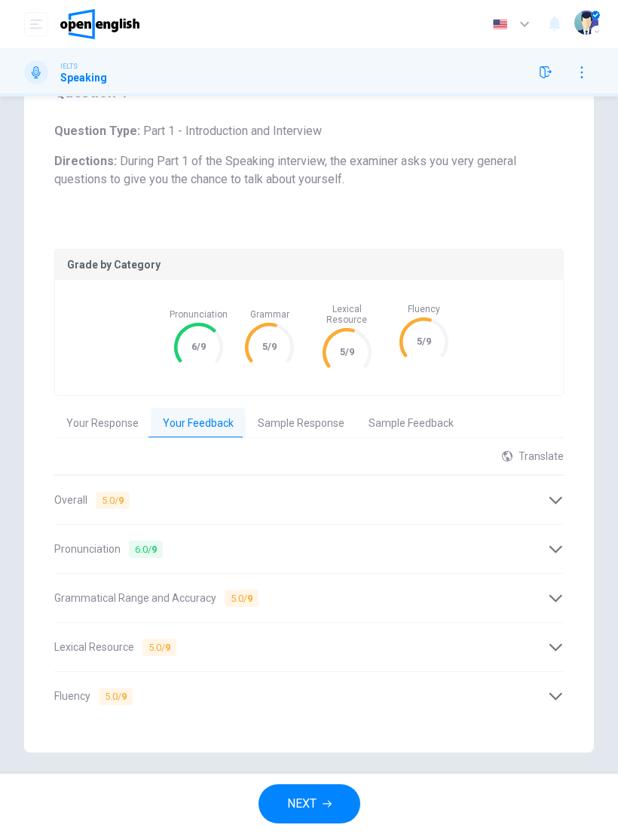
scroll to position [142, 0]
click at [299, 412] on button "Sample Response" at bounding box center [301, 425] width 111 height 32
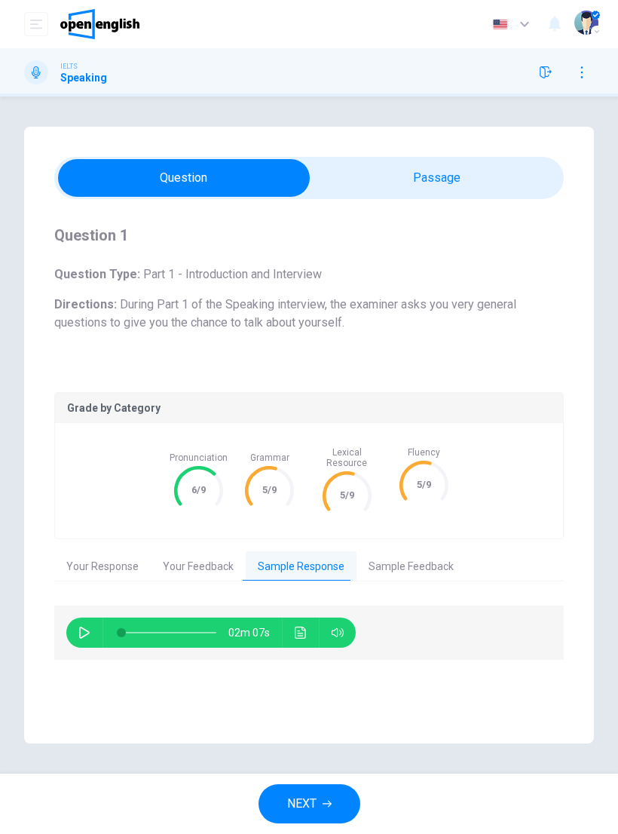
scroll to position [0, 0]
click at [406, 551] on button "Sample Feedback" at bounding box center [411, 567] width 109 height 32
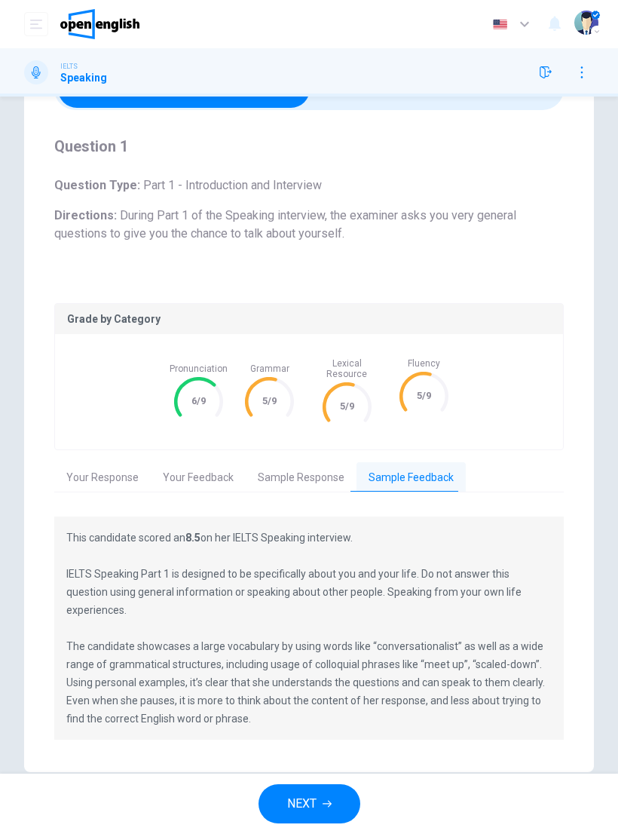
scroll to position [88, 0]
click at [189, 464] on button "Your Feedback" at bounding box center [198, 479] width 95 height 32
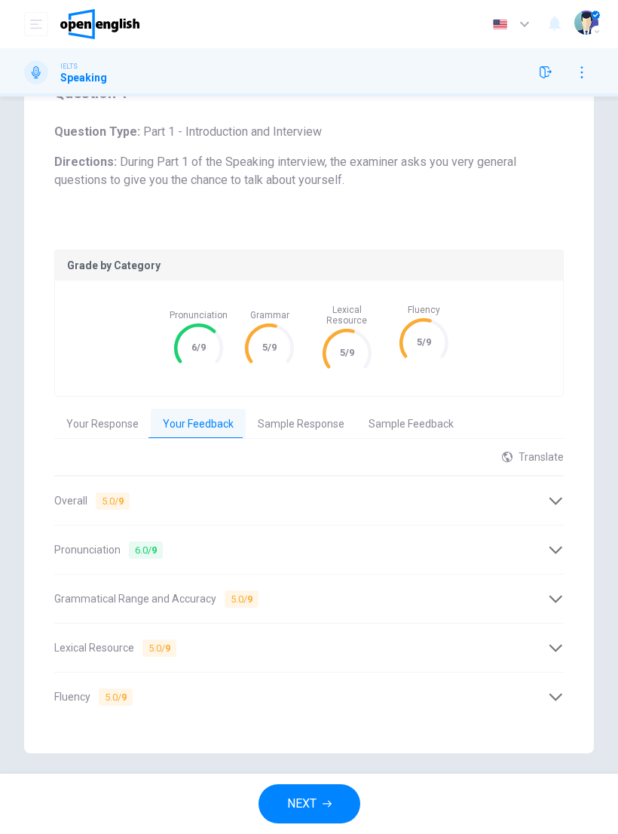
scroll to position [142, 0]
click at [558, 498] on icon at bounding box center [556, 502] width 13 height 8
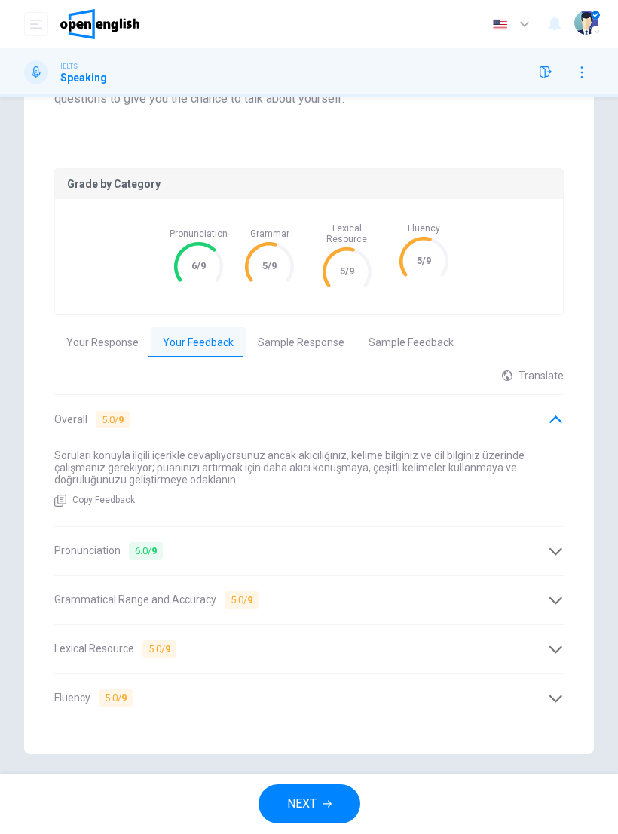
click at [549, 543] on icon at bounding box center [556, 551] width 16 height 16
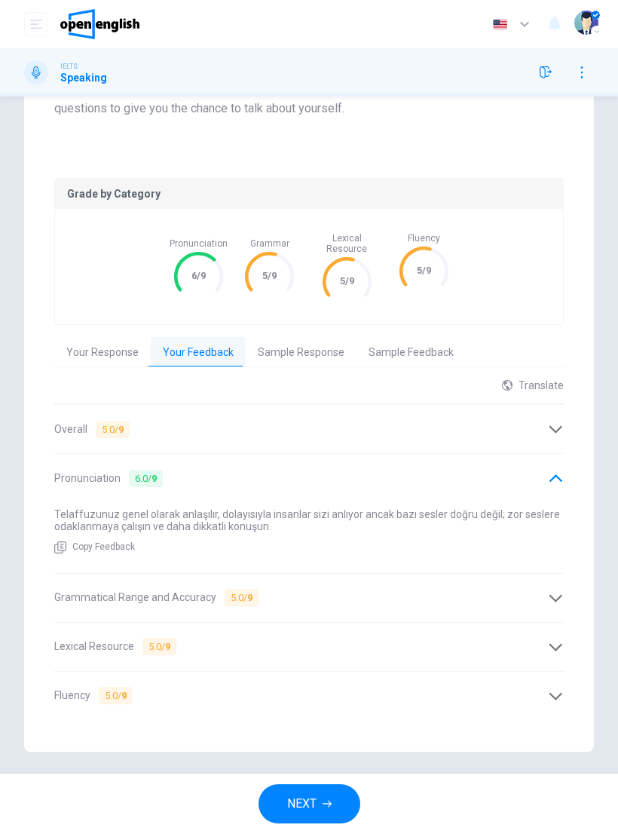
scroll to position [212, 0]
click at [550, 474] on icon at bounding box center [556, 481] width 16 height 16
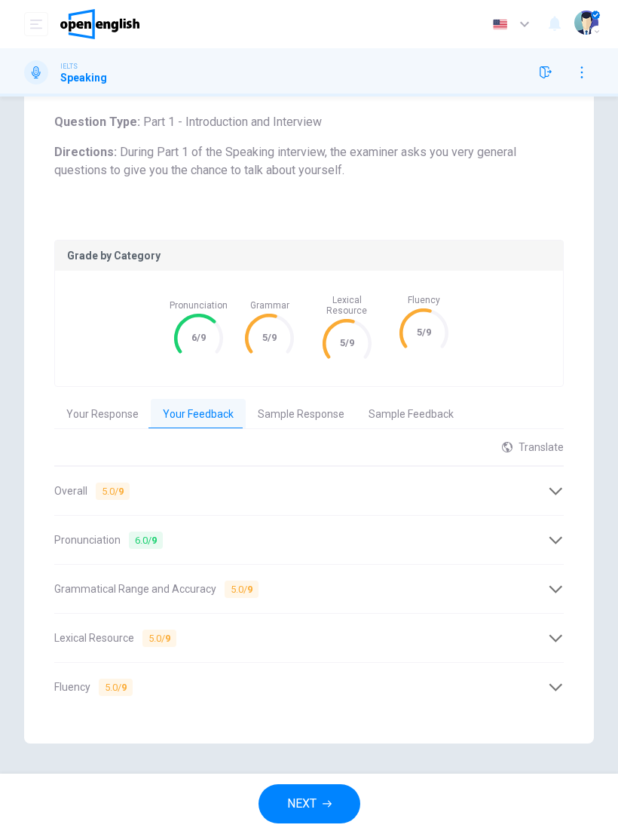
scroll to position [142, 0]
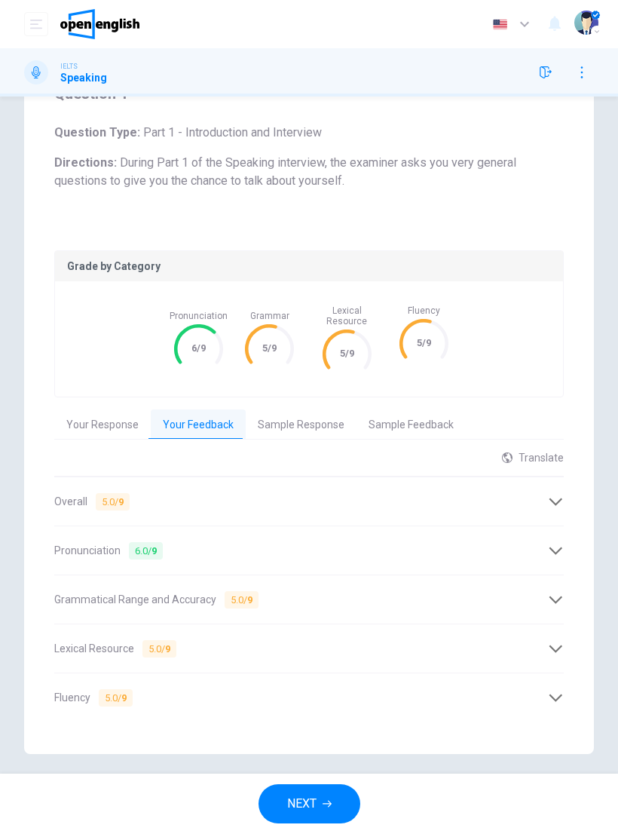
click at [550, 593] on icon at bounding box center [556, 600] width 16 height 16
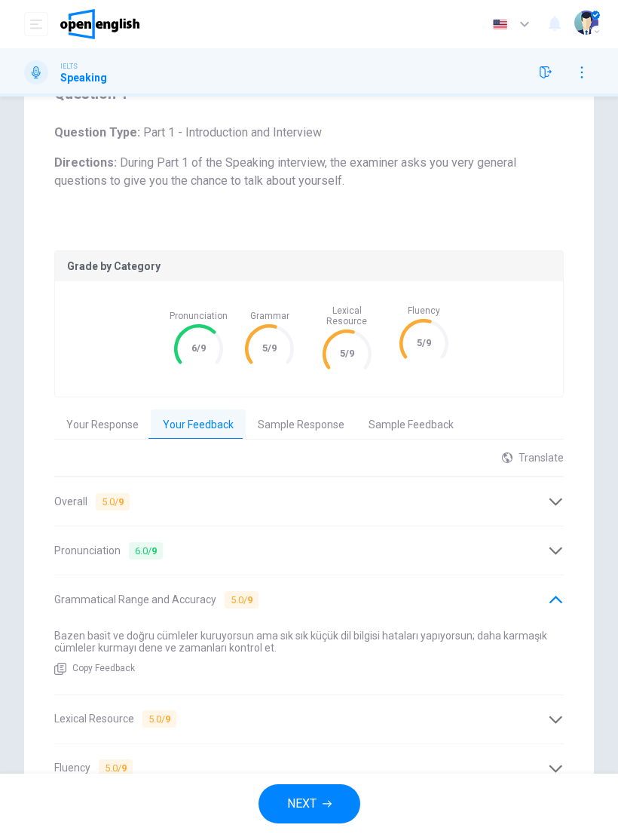
click at [550, 592] on icon at bounding box center [556, 600] width 16 height 16
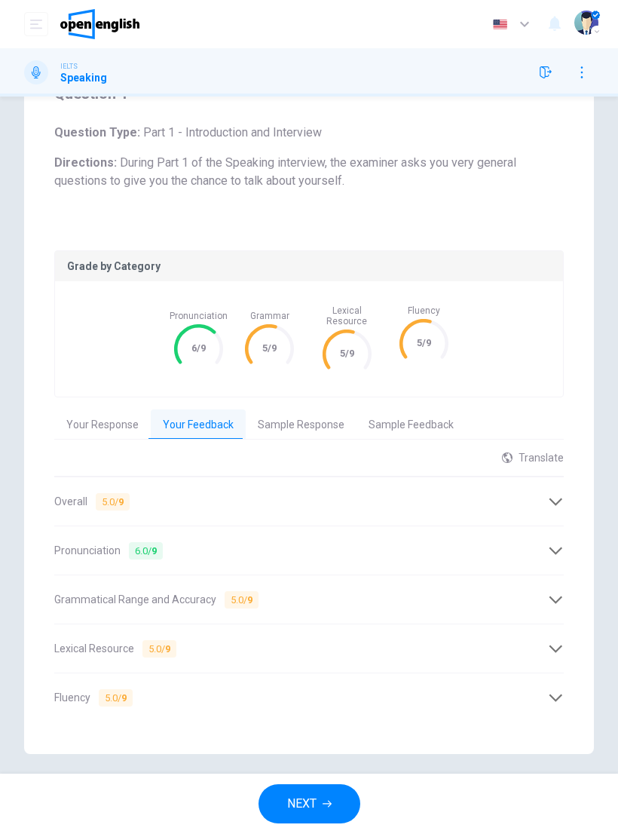
click at [553, 592] on icon at bounding box center [556, 600] width 16 height 16
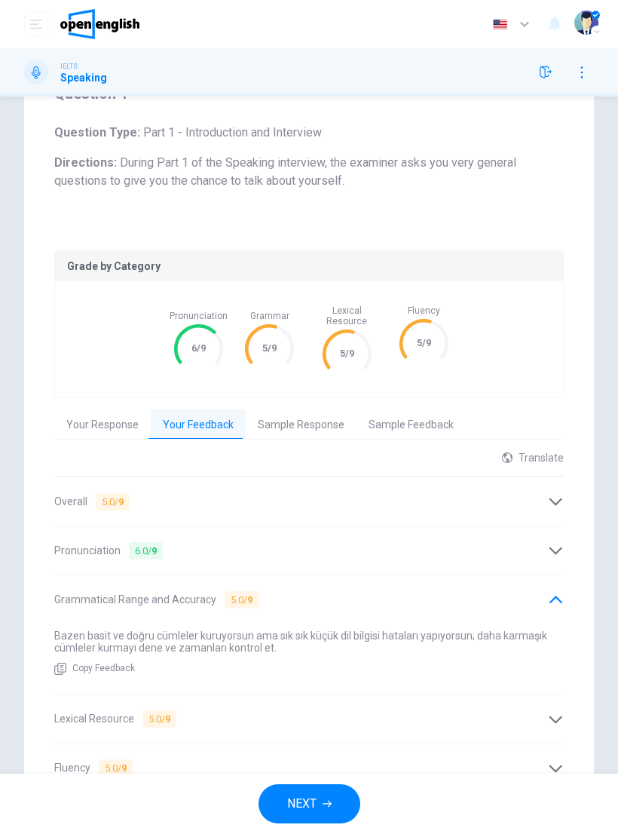
click at [550, 592] on icon at bounding box center [556, 600] width 16 height 16
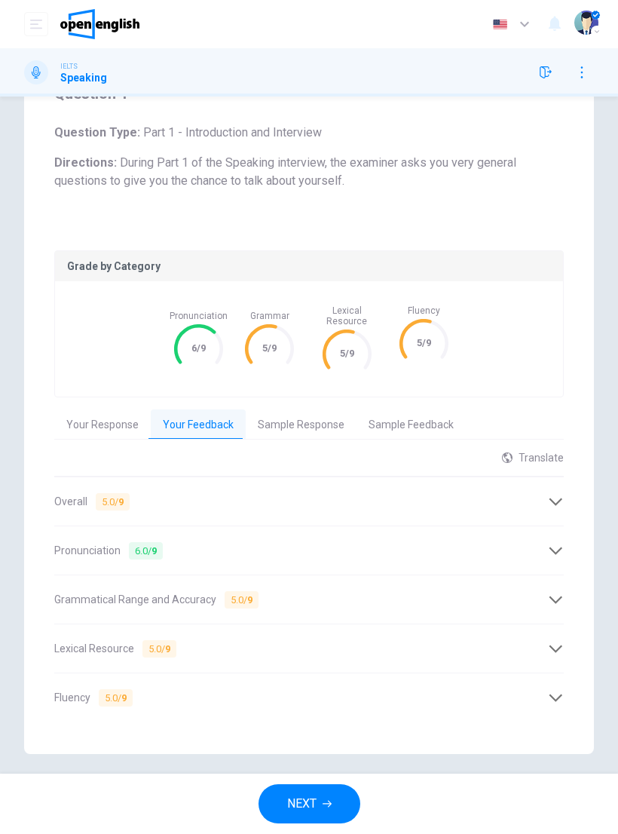
click at [553, 592] on icon at bounding box center [556, 600] width 16 height 16
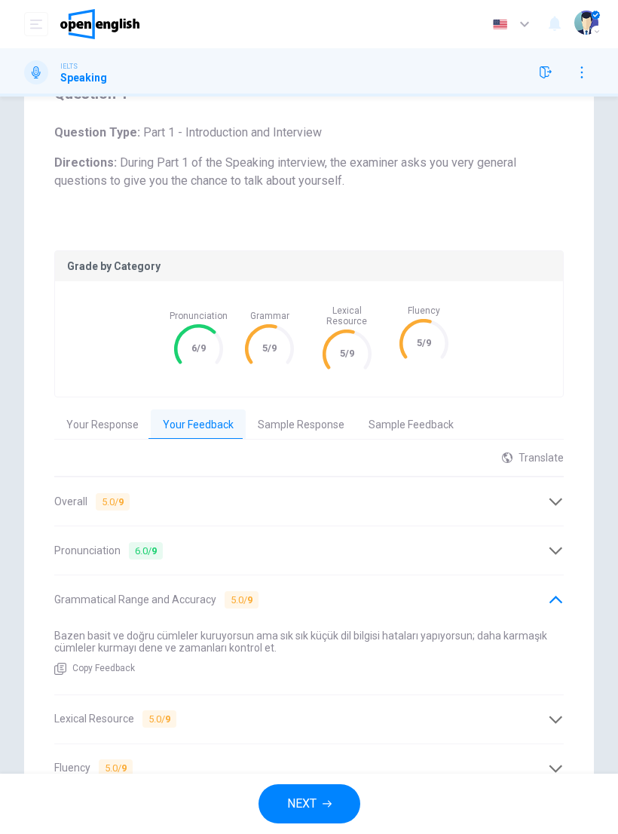
click at [550, 594] on icon at bounding box center [556, 600] width 16 height 16
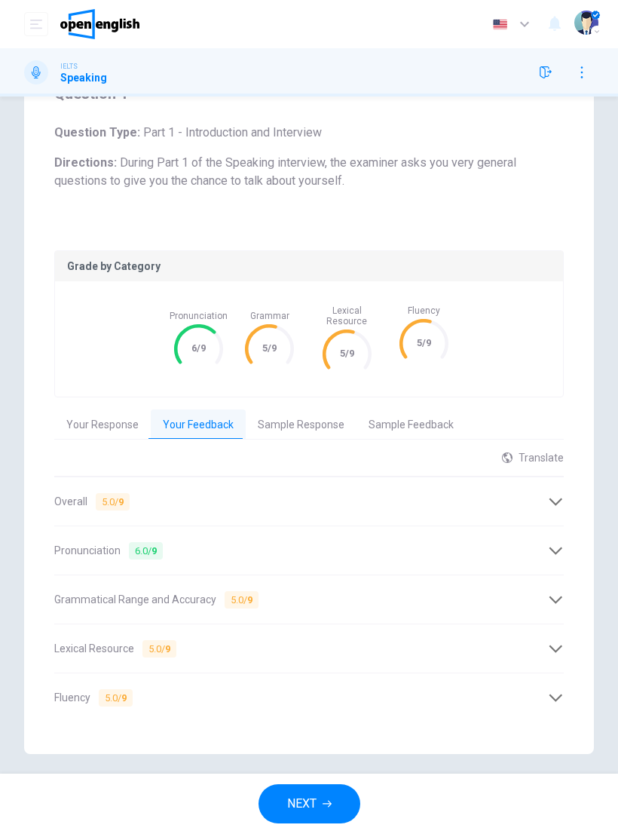
click at [534, 630] on div "Lexical Resource 5.0 / 9" at bounding box center [309, 648] width 510 height 36
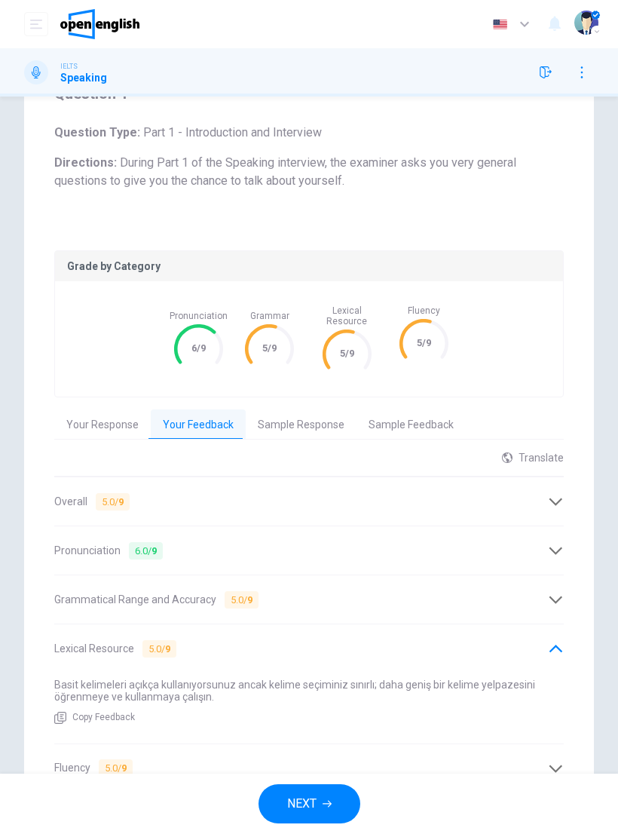
click at [529, 631] on div "Lexical Resource 5.0 / 9" at bounding box center [309, 648] width 510 height 36
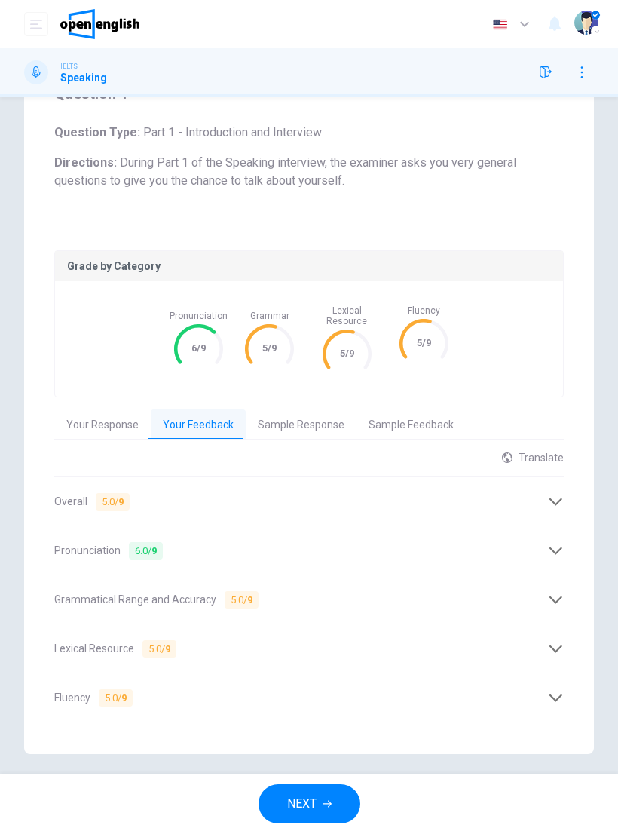
click at [320, 798] on button "NEXT" at bounding box center [310, 803] width 102 height 39
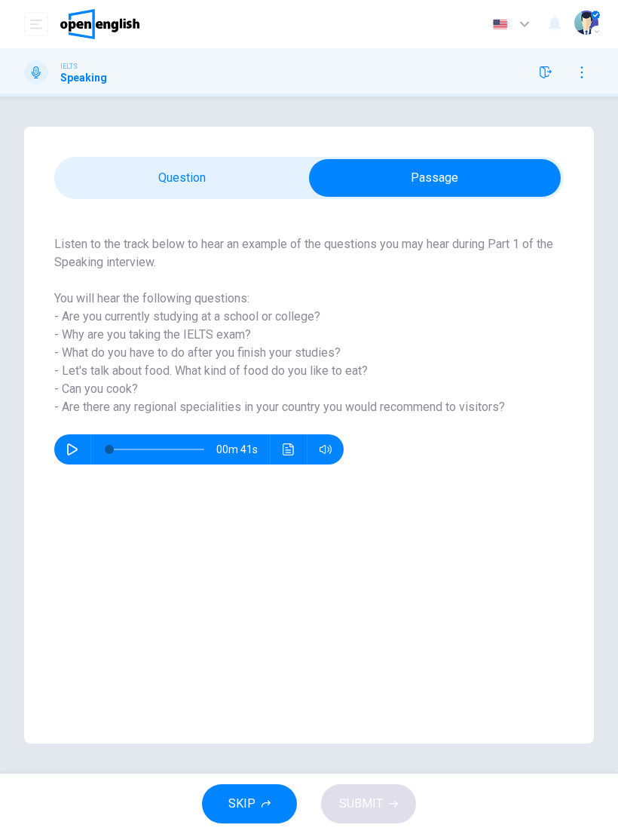
click at [76, 454] on icon "button" at bounding box center [72, 449] width 12 height 12
click at [74, 454] on icon "button" at bounding box center [72, 449] width 12 height 12
click at [149, 213] on div "Question : Listen to the track below to hear an example of the questions you ma…" at bounding box center [309, 346] width 570 height 295
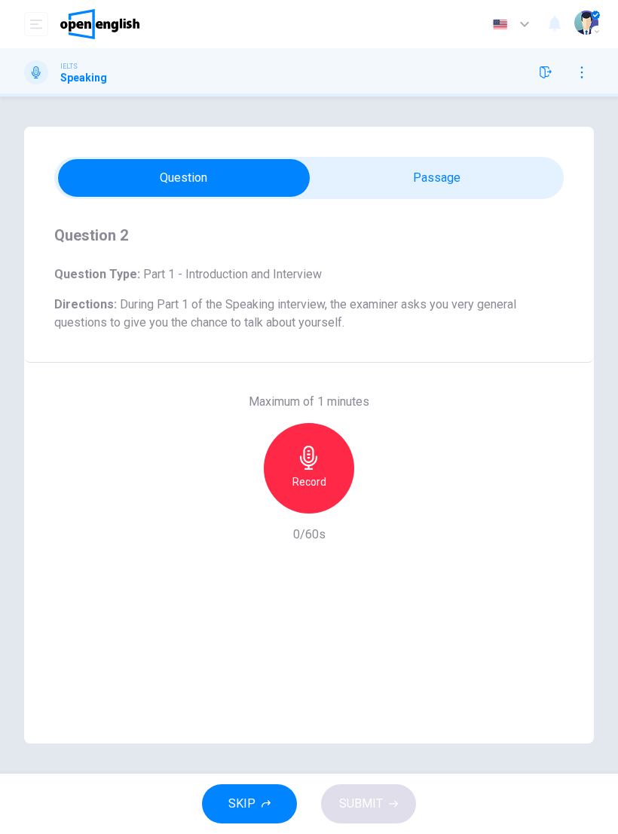
type input "*"
click at [316, 457] on icon "button" at bounding box center [308, 457] width 17 height 24
click at [312, 478] on h6 "Record" at bounding box center [309, 482] width 34 height 18
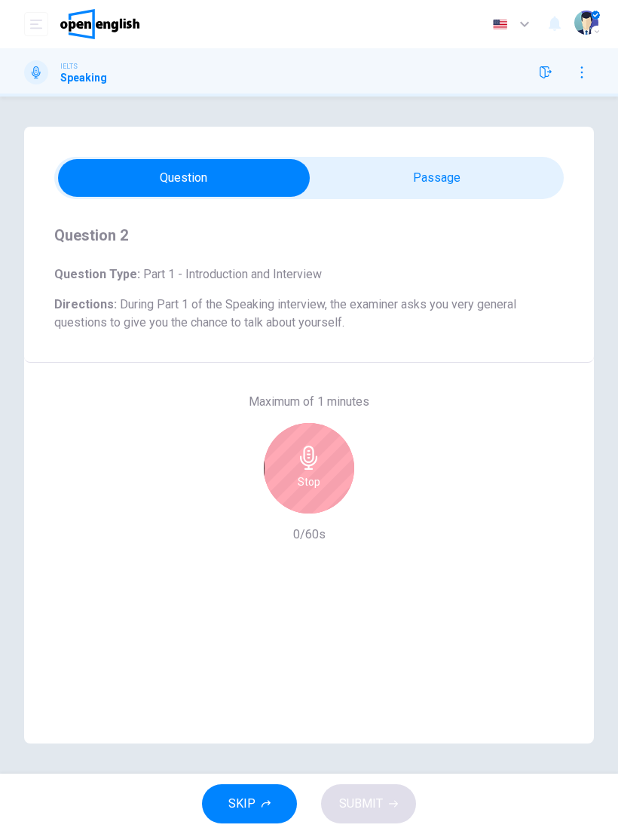
click at [319, 471] on div "Stop" at bounding box center [309, 468] width 90 height 90
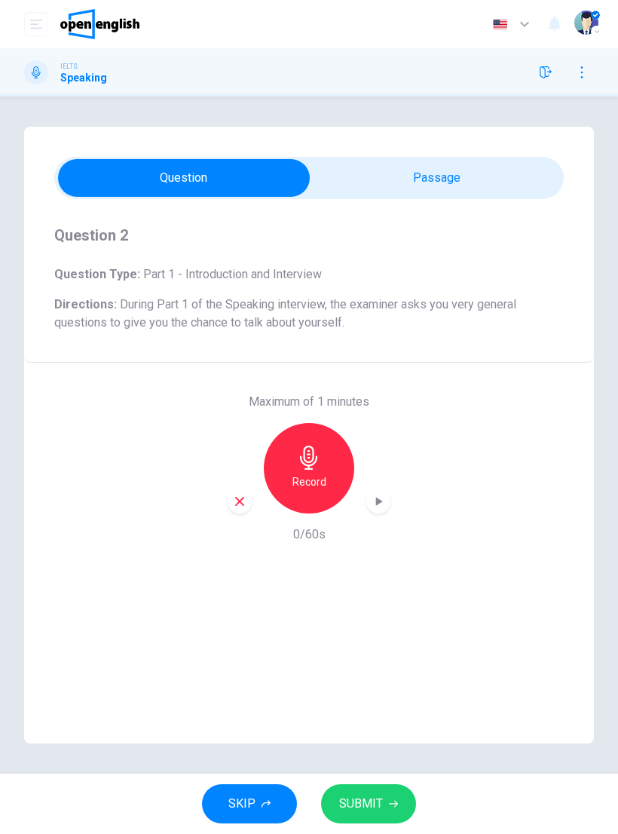
click at [243, 498] on icon "button" at bounding box center [239, 501] width 9 height 9
click at [320, 455] on icon "button" at bounding box center [309, 457] width 24 height 24
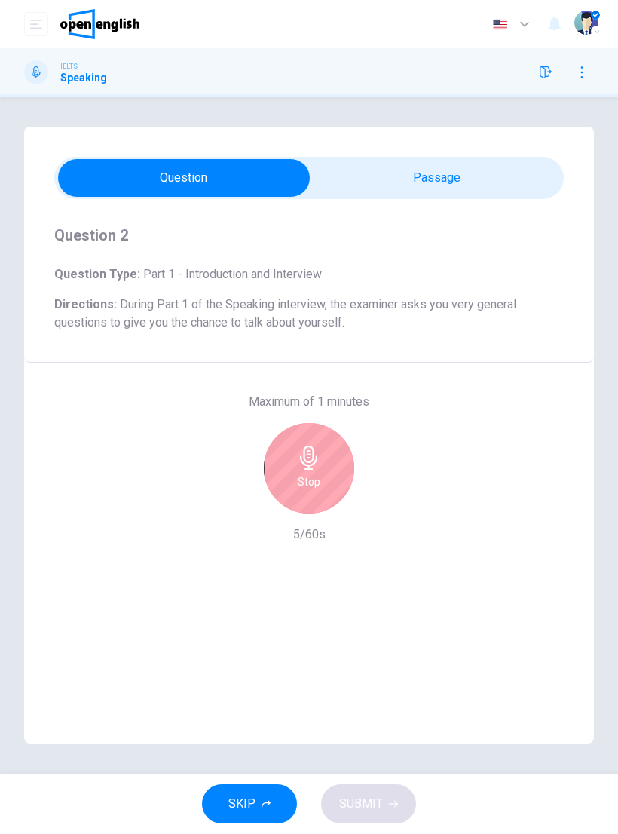
click at [299, 488] on h6 "Stop" at bounding box center [309, 482] width 23 height 18
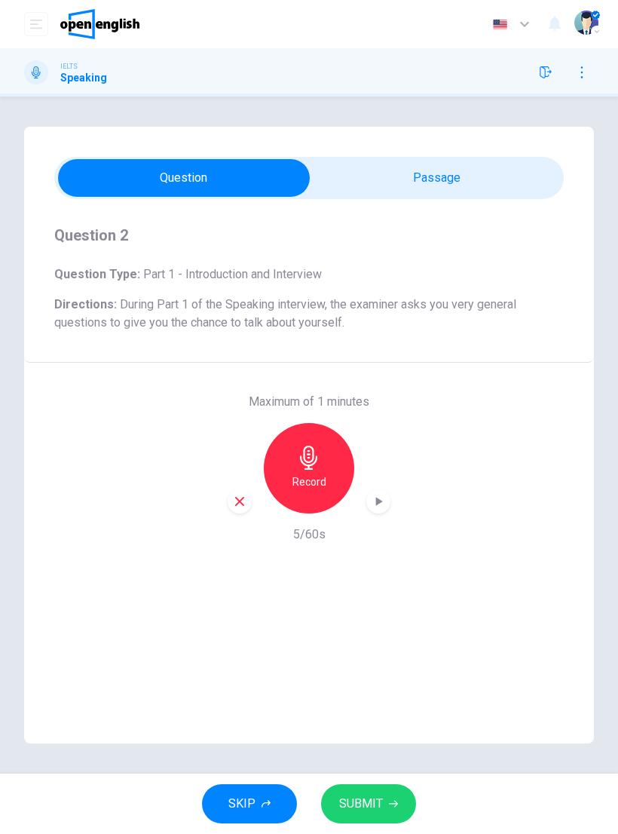
click at [246, 492] on div "button" at bounding box center [240, 501] width 24 height 24
click at [309, 458] on icon "button" at bounding box center [308, 457] width 17 height 24
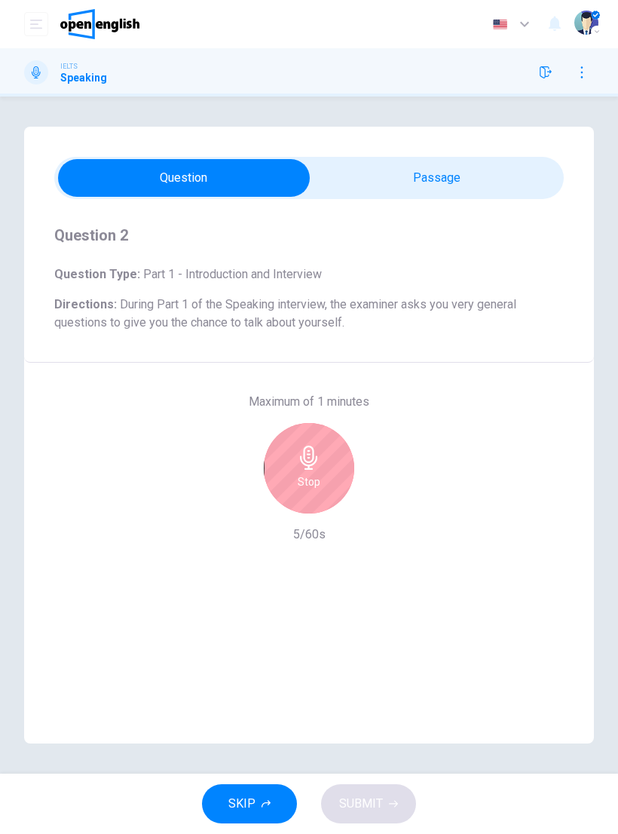
click at [302, 486] on h6 "Stop" at bounding box center [309, 482] width 23 height 18
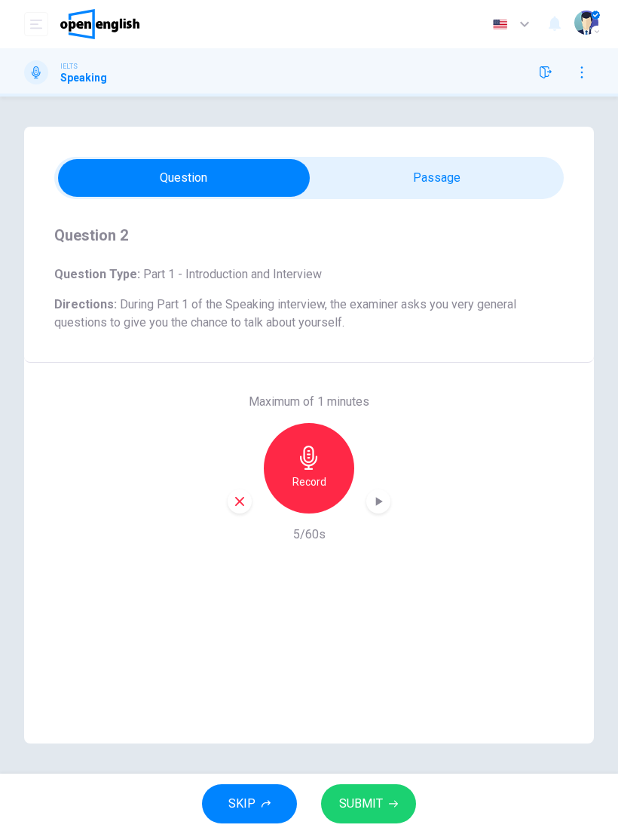
click at [237, 499] on icon "button" at bounding box center [239, 501] width 9 height 9
click at [311, 460] on icon "button" at bounding box center [309, 457] width 24 height 24
click at [361, 786] on button "SUBMIT" at bounding box center [368, 803] width 95 height 39
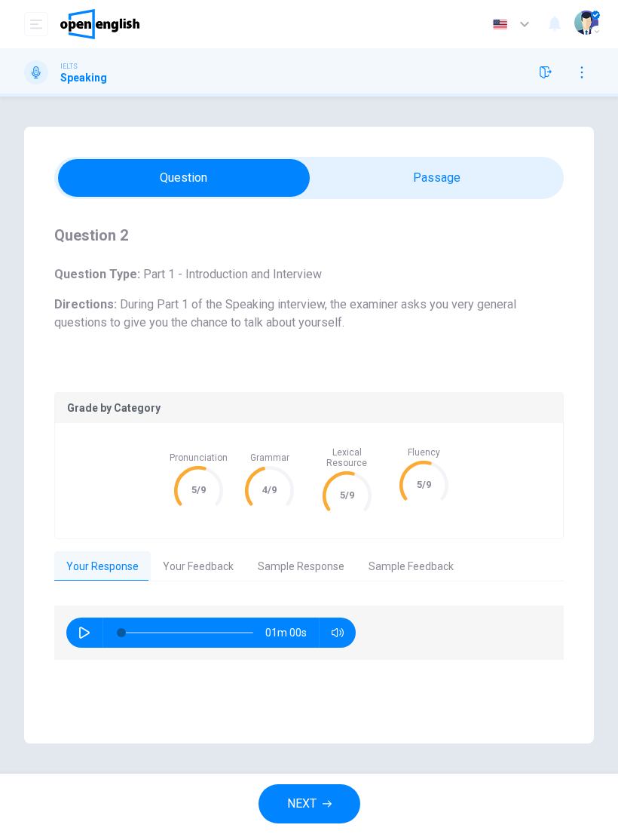
click at [194, 561] on button "Your Feedback" at bounding box center [198, 567] width 95 height 32
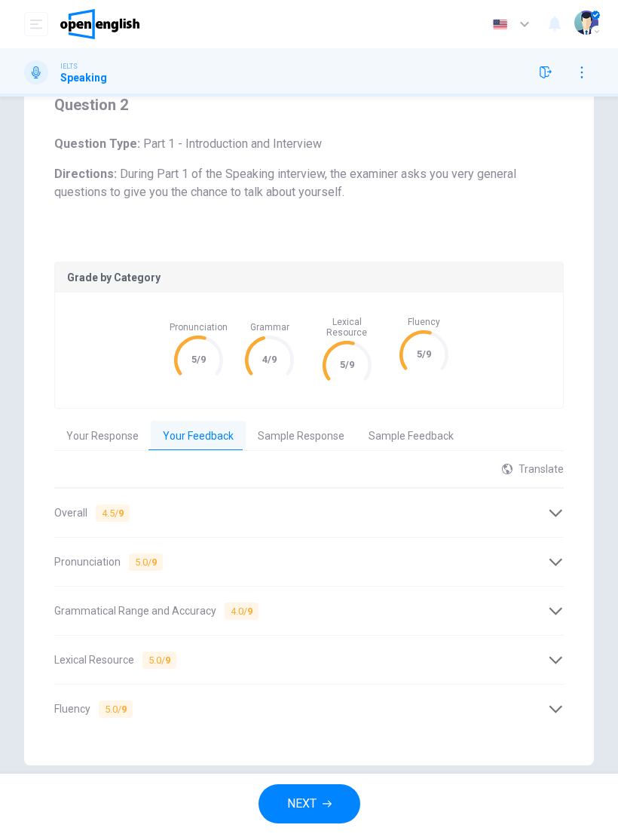
scroll to position [139, 0]
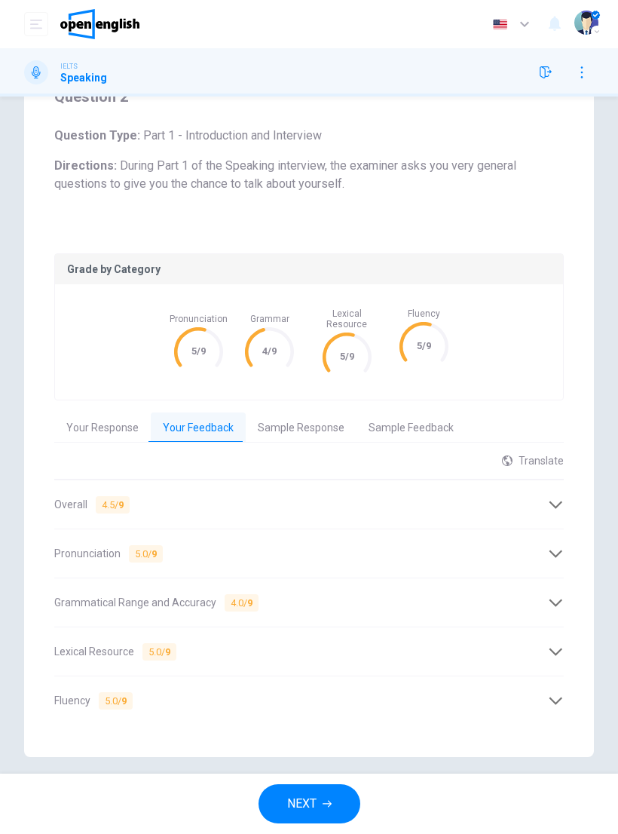
click at [384, 596] on div "Grammatical Range and Accuracy 4.0 / 9" at bounding box center [301, 602] width 494 height 13
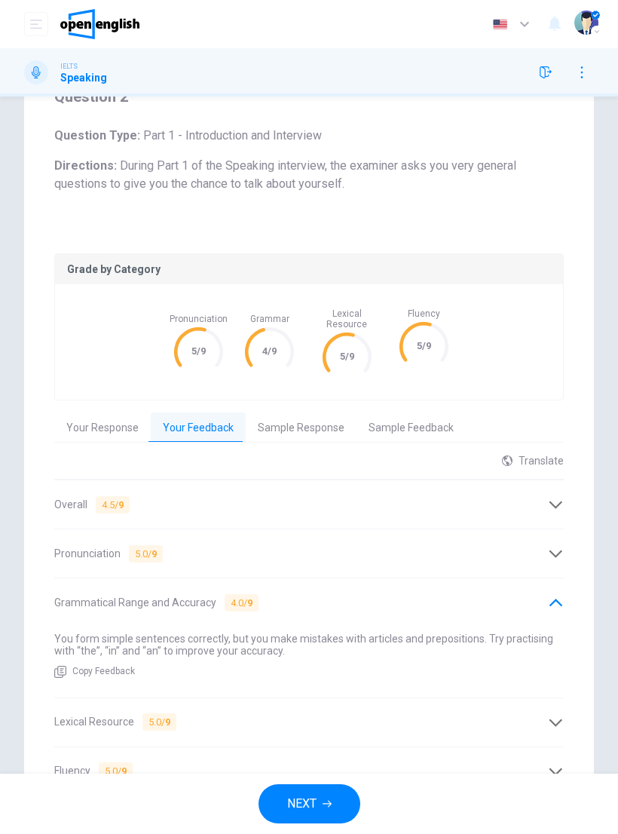
click at [531, 455] on div "Translate" at bounding box center [533, 461] width 62 height 12
click at [502, 495] on body "This site uses cookies, as explained in our Privacy Policy . If you agree to th…" at bounding box center [309, 417] width 618 height 834
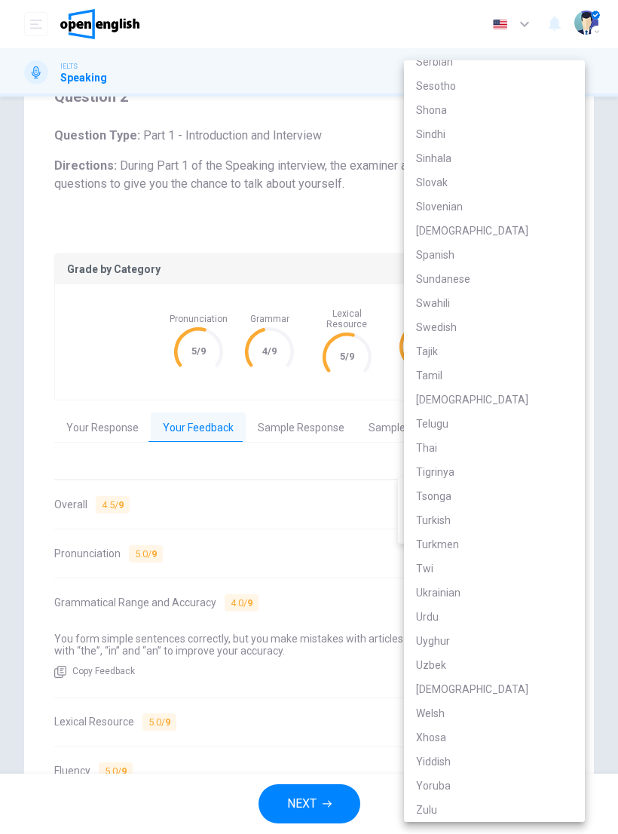
scroll to position [2534, 0]
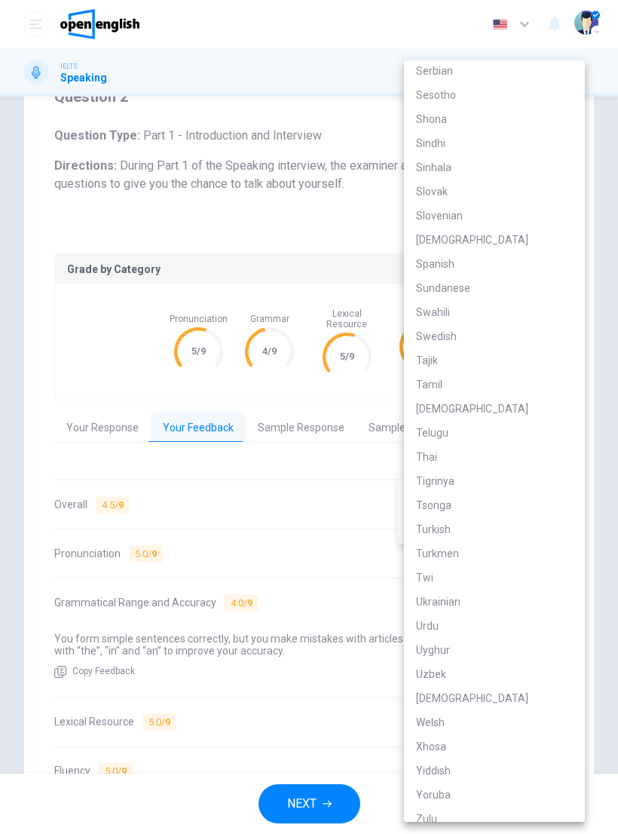
click at [473, 531] on li "Turkish" at bounding box center [494, 529] width 181 height 24
type input "**"
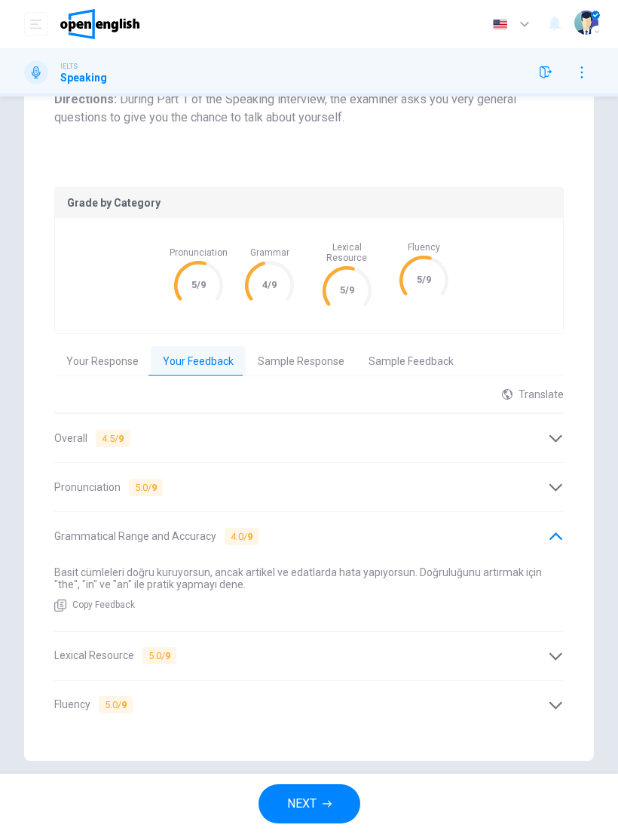
scroll to position [209, 0]
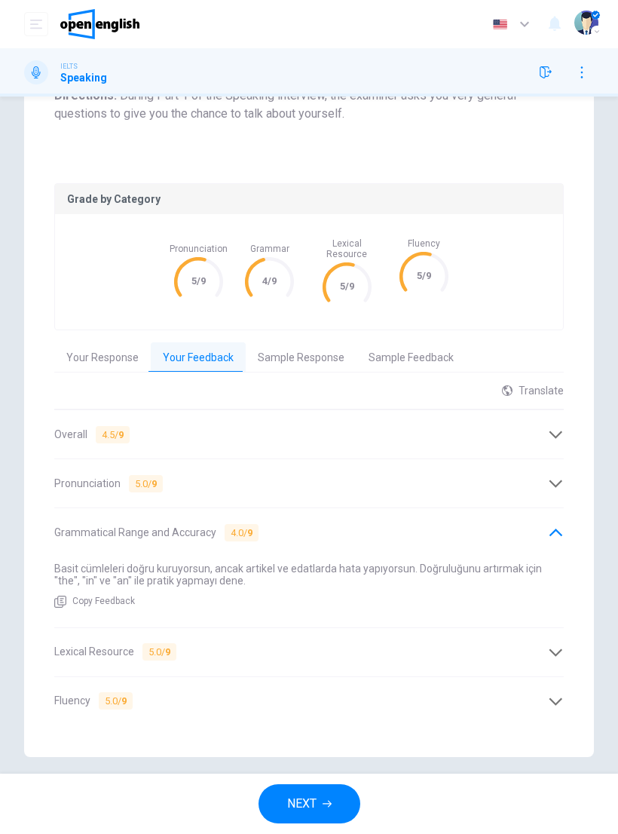
click at [257, 645] on div "Lexical Resource 5.0 / 9" at bounding box center [301, 651] width 494 height 13
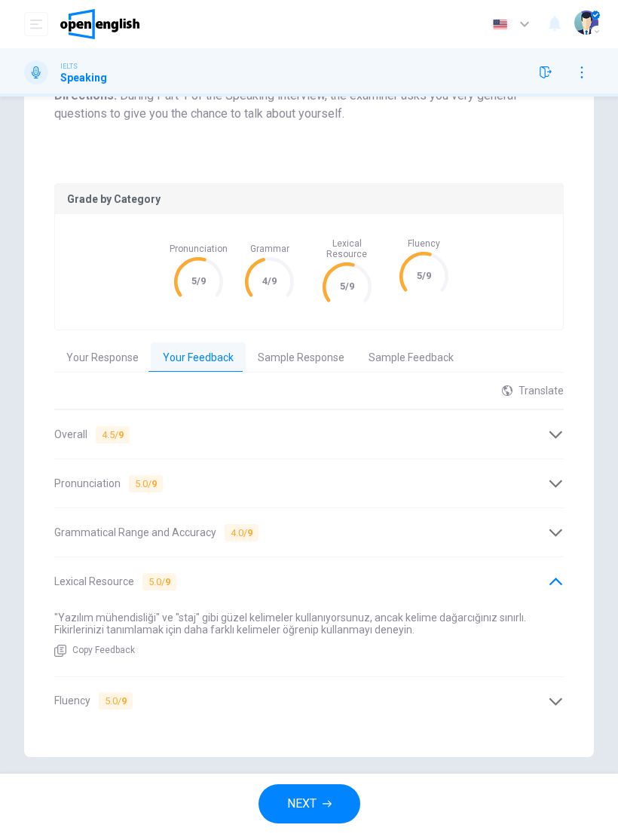
click at [299, 465] on div "Pronunciation 5.0 / 9" at bounding box center [309, 483] width 510 height 36
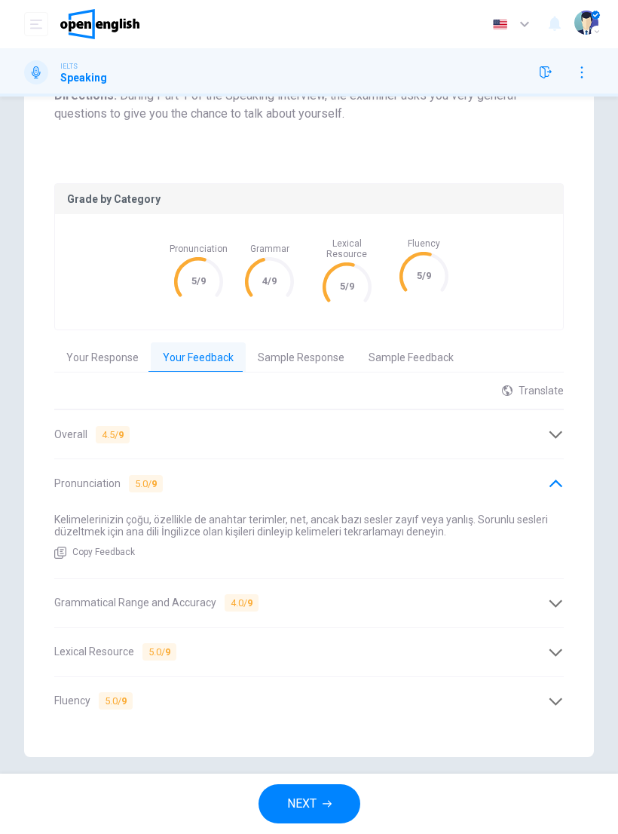
click at [304, 346] on button "Sample Response" at bounding box center [301, 358] width 111 height 32
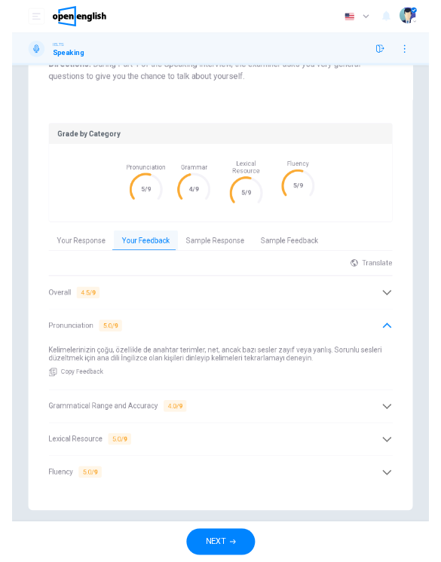
scroll to position [0, 0]
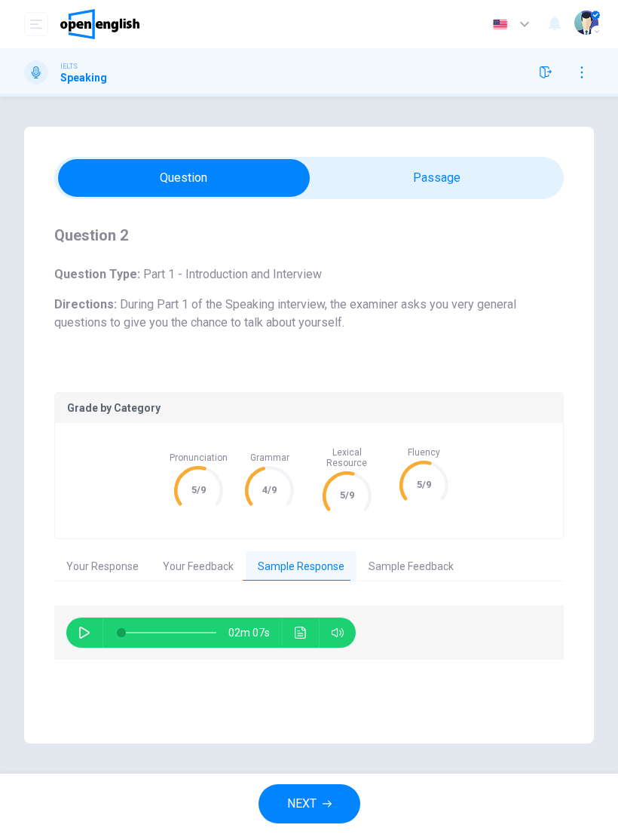
click at [84, 617] on button "button" at bounding box center [84, 632] width 24 height 30
click at [84, 626] on icon "button" at bounding box center [84, 632] width 12 height 12
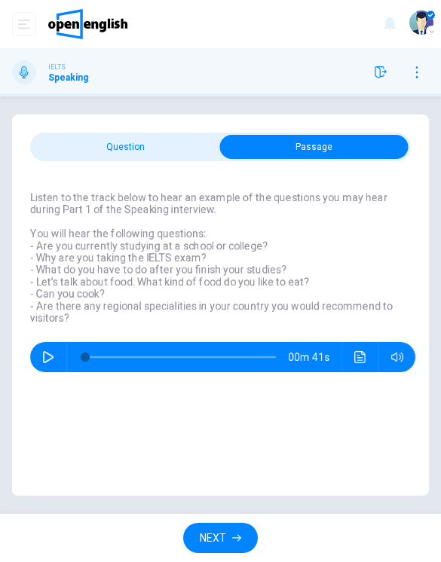
type input "**"
